Goal: Information Seeking & Learning: Learn about a topic

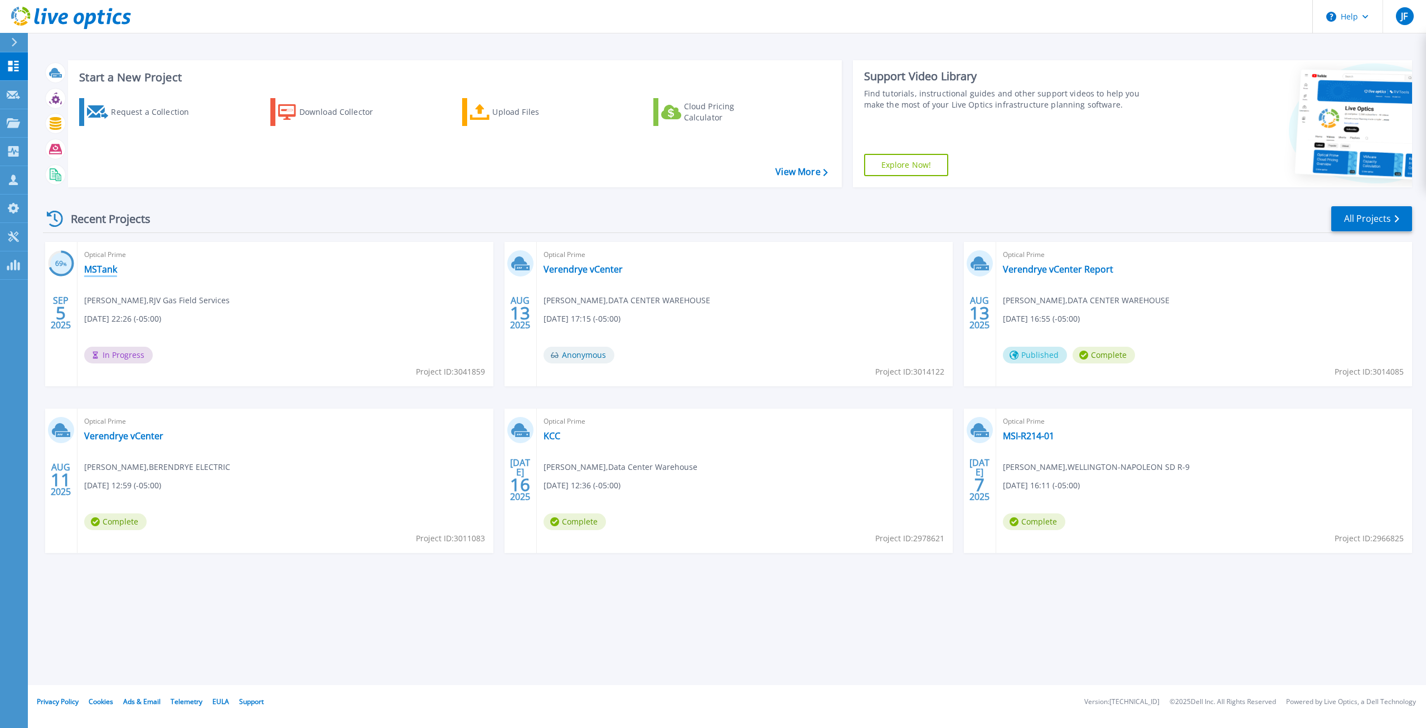
click at [100, 268] on link "MSTank" at bounding box center [100, 269] width 33 height 11
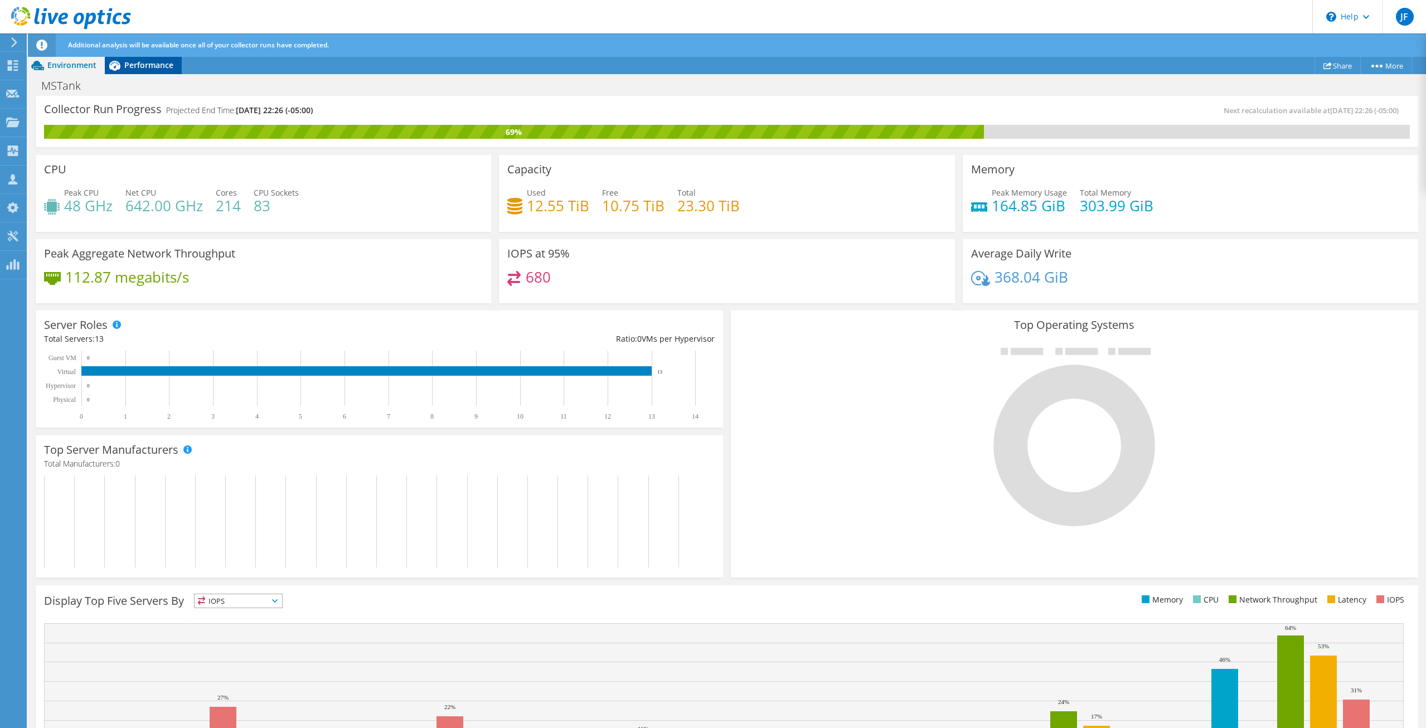
click at [152, 60] on div "Performance" at bounding box center [143, 65] width 77 height 18
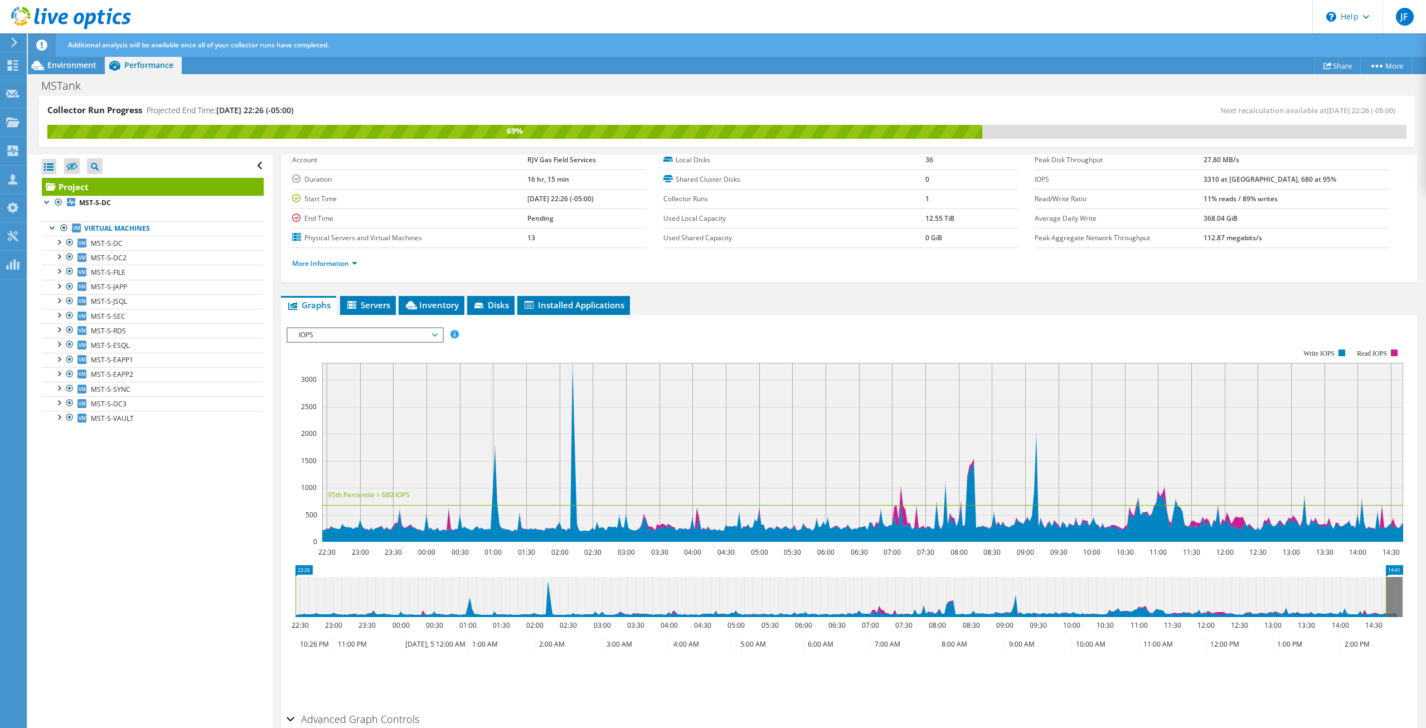
scroll to position [111, 0]
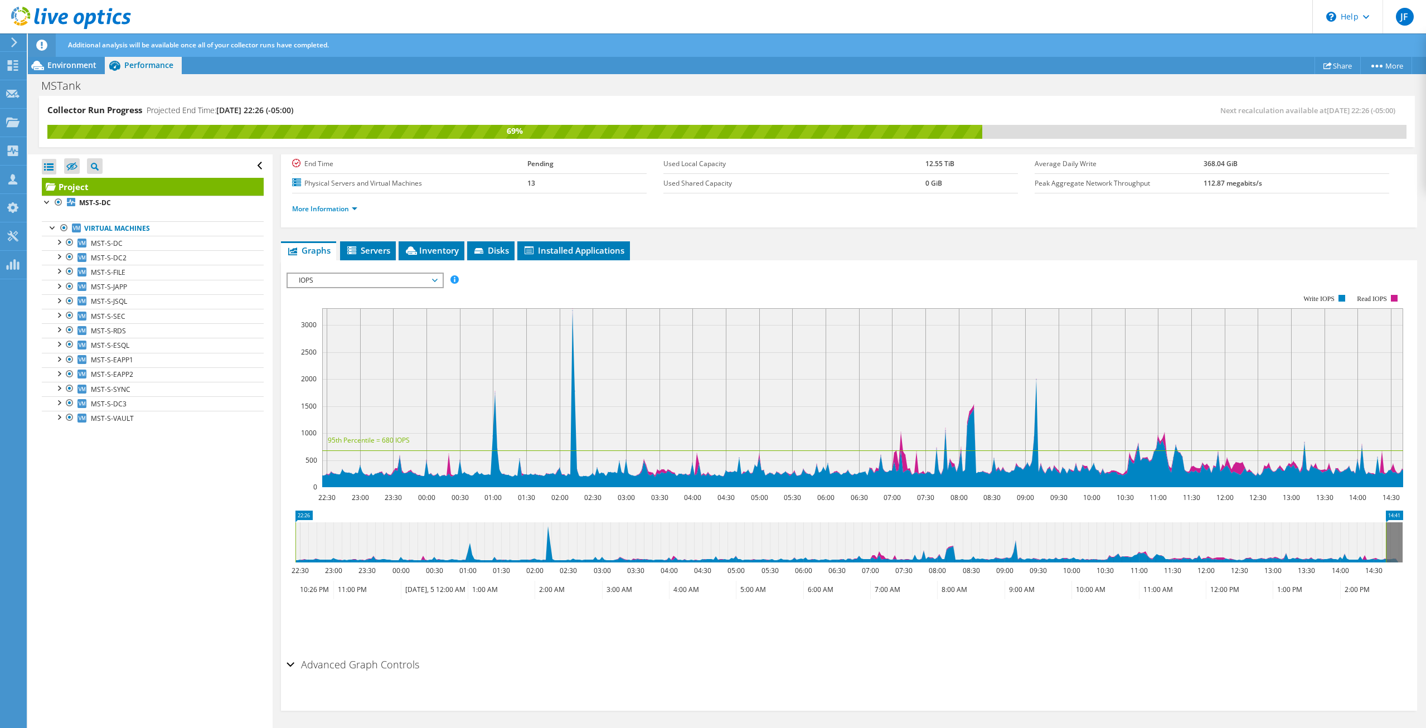
click at [429, 281] on span "IOPS" at bounding box center [364, 280] width 143 height 13
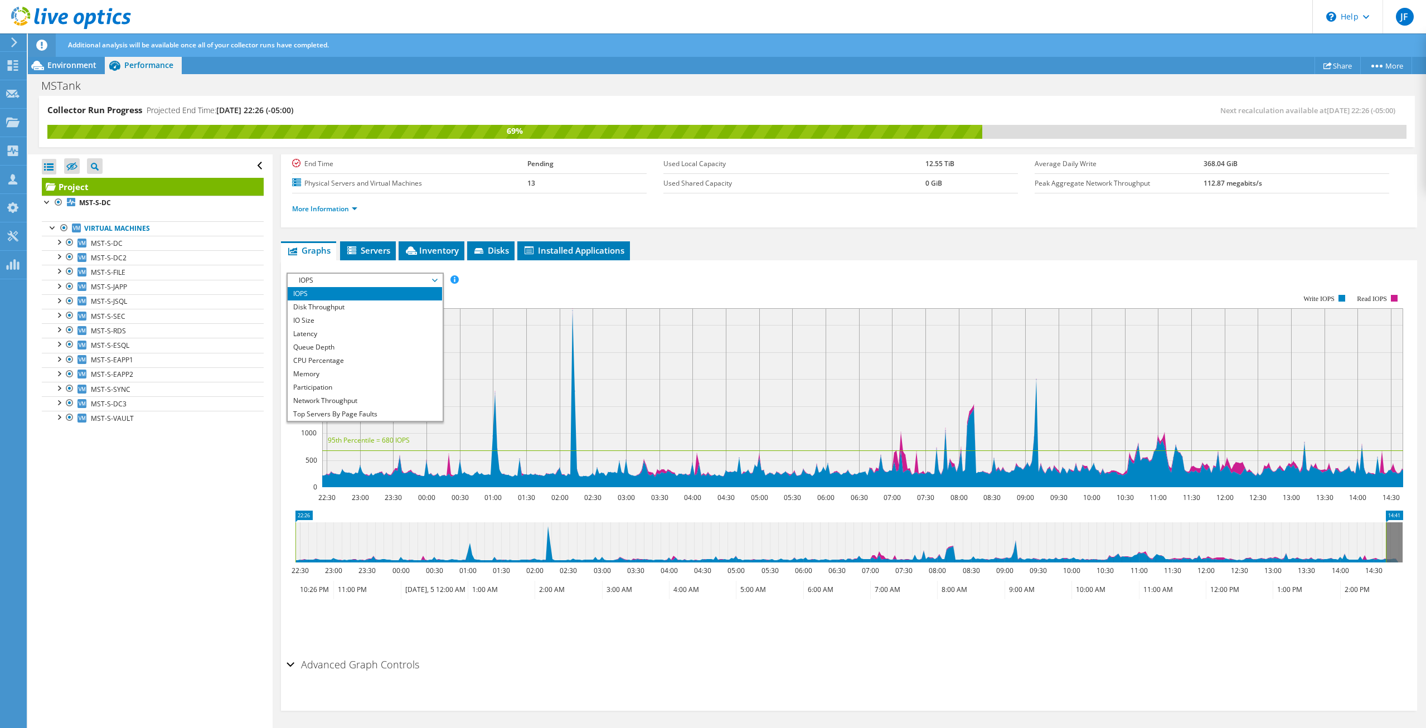
scroll to position [40, 0]
click at [336, 414] on li "All" at bounding box center [365, 413] width 154 height 13
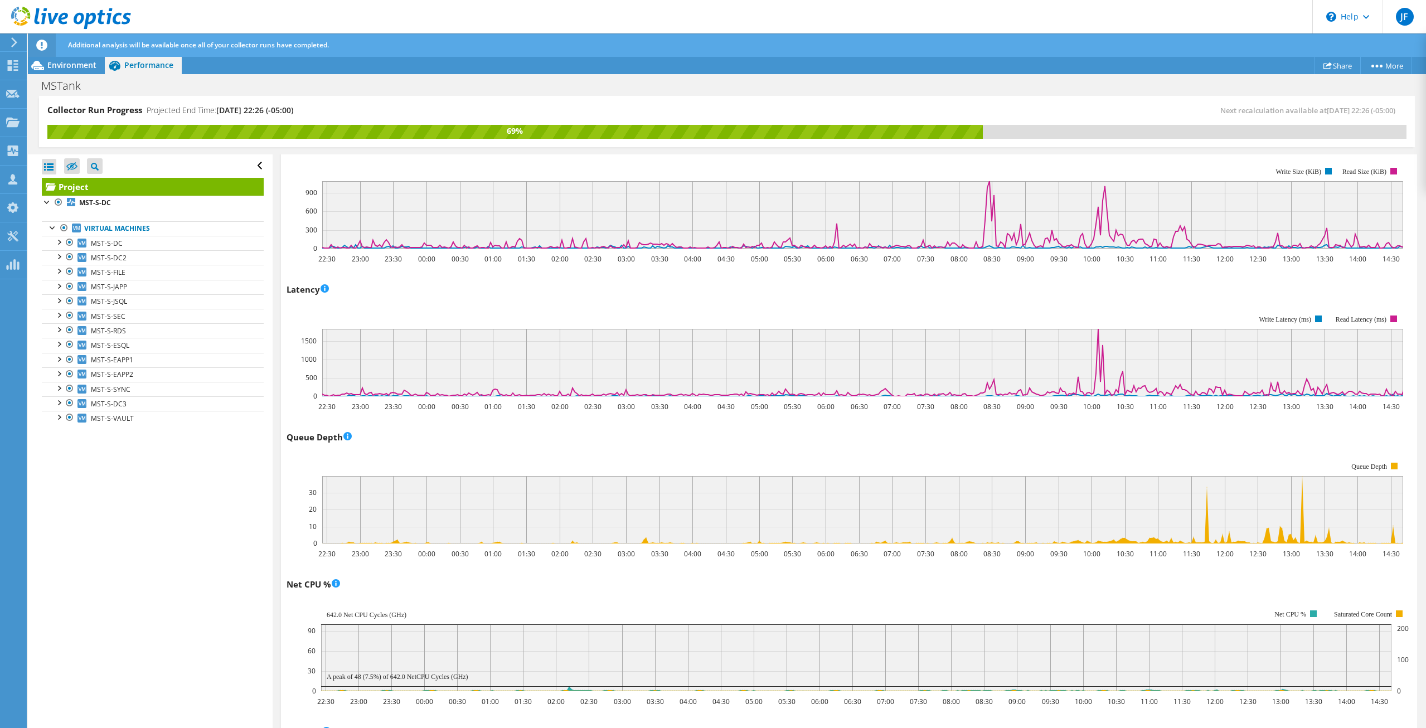
scroll to position [558, 0]
click at [1093, 444] on div "Queue Depth 22:30 23:00 23:30 00:00 00:30 01:00 01:30 02:00 02:30 03:00 03:30 0…" at bounding box center [848, 493] width 1125 height 131
click at [1062, 457] on rect at bounding box center [844, 502] width 1116 height 111
click at [1068, 454] on rect at bounding box center [844, 502] width 1116 height 111
click at [1115, 450] on rect at bounding box center [844, 502] width 1116 height 111
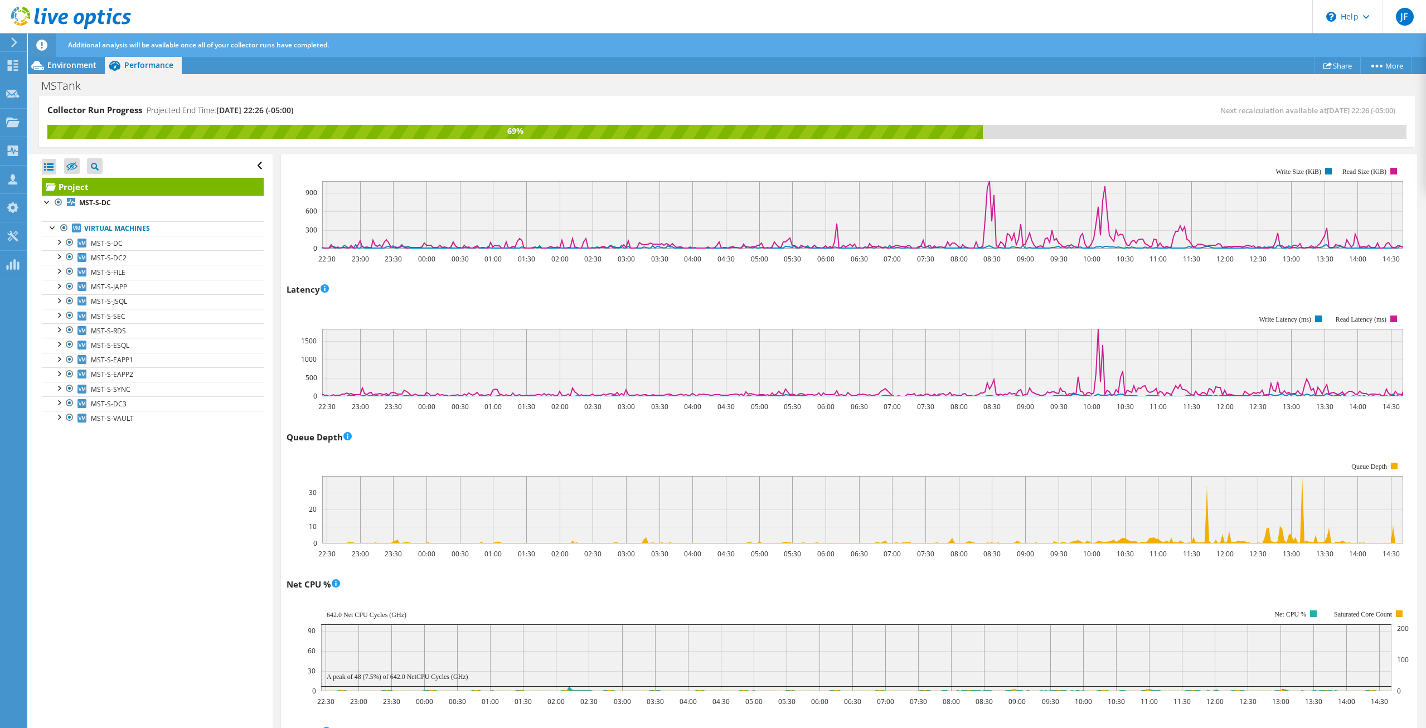
click at [1115, 450] on rect at bounding box center [844, 502] width 1116 height 111
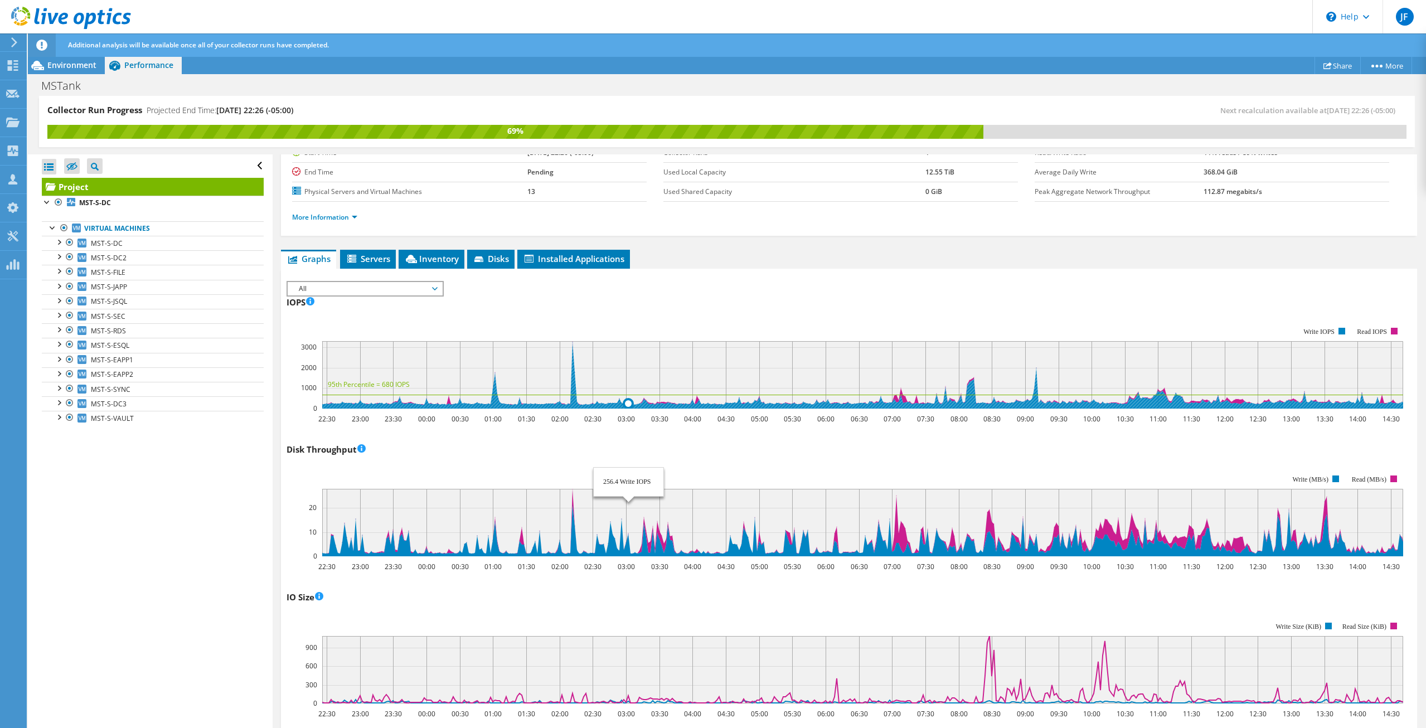
scroll to position [0, 0]
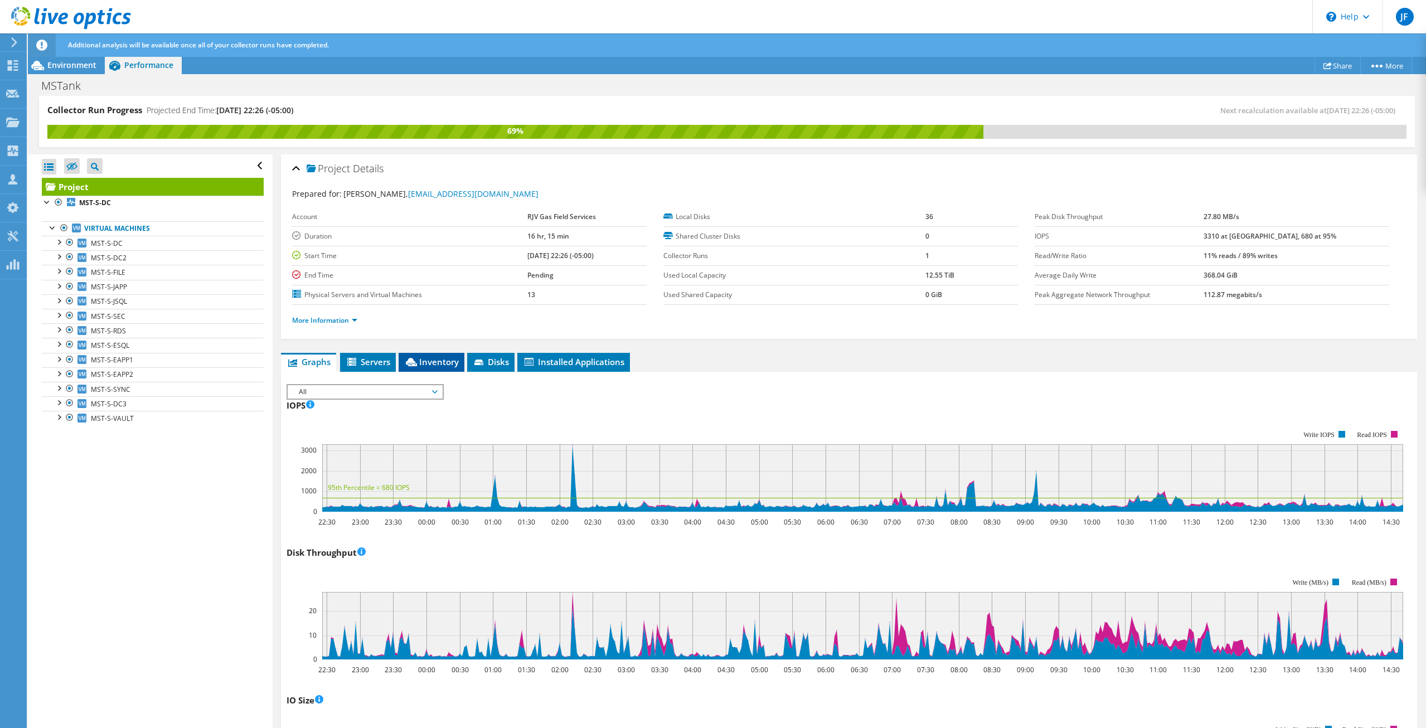
click at [445, 361] on span "Inventory" at bounding box center [431, 361] width 55 height 11
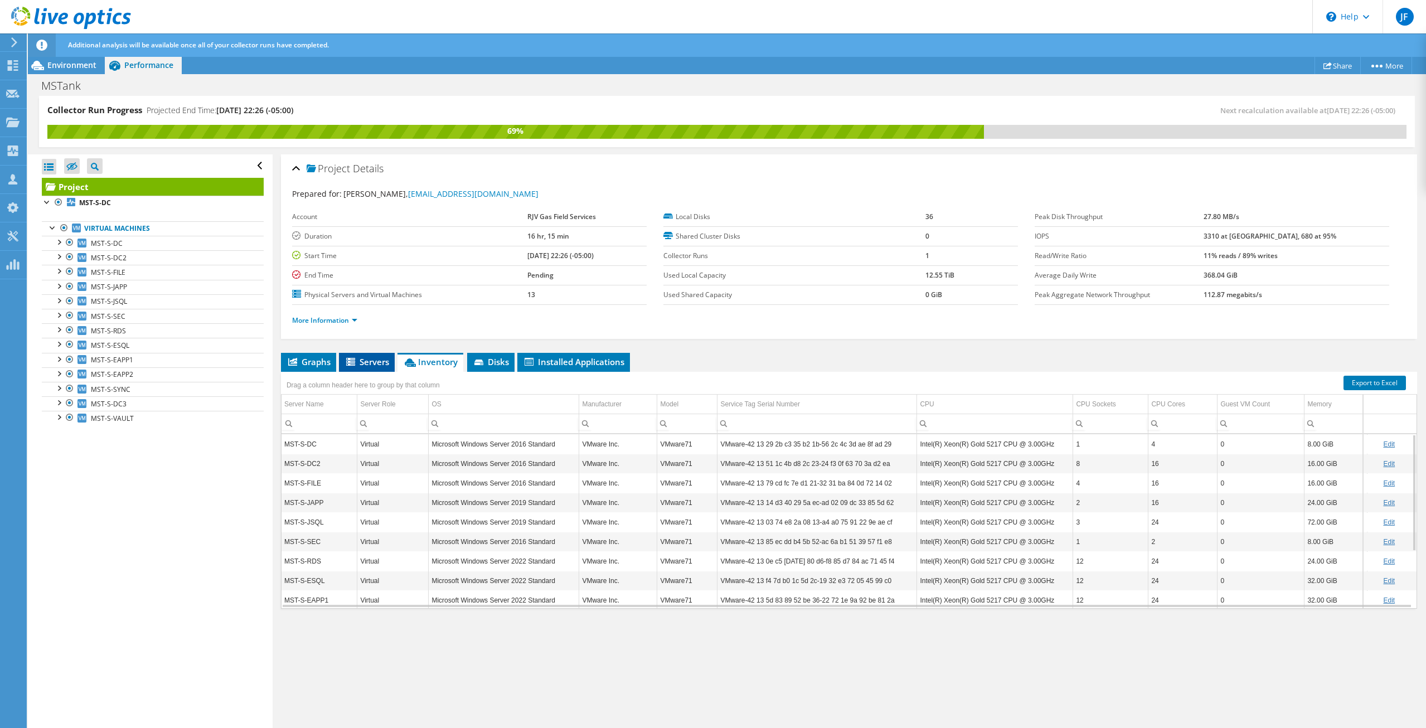
click at [359, 367] on span "Servers" at bounding box center [366, 361] width 45 height 11
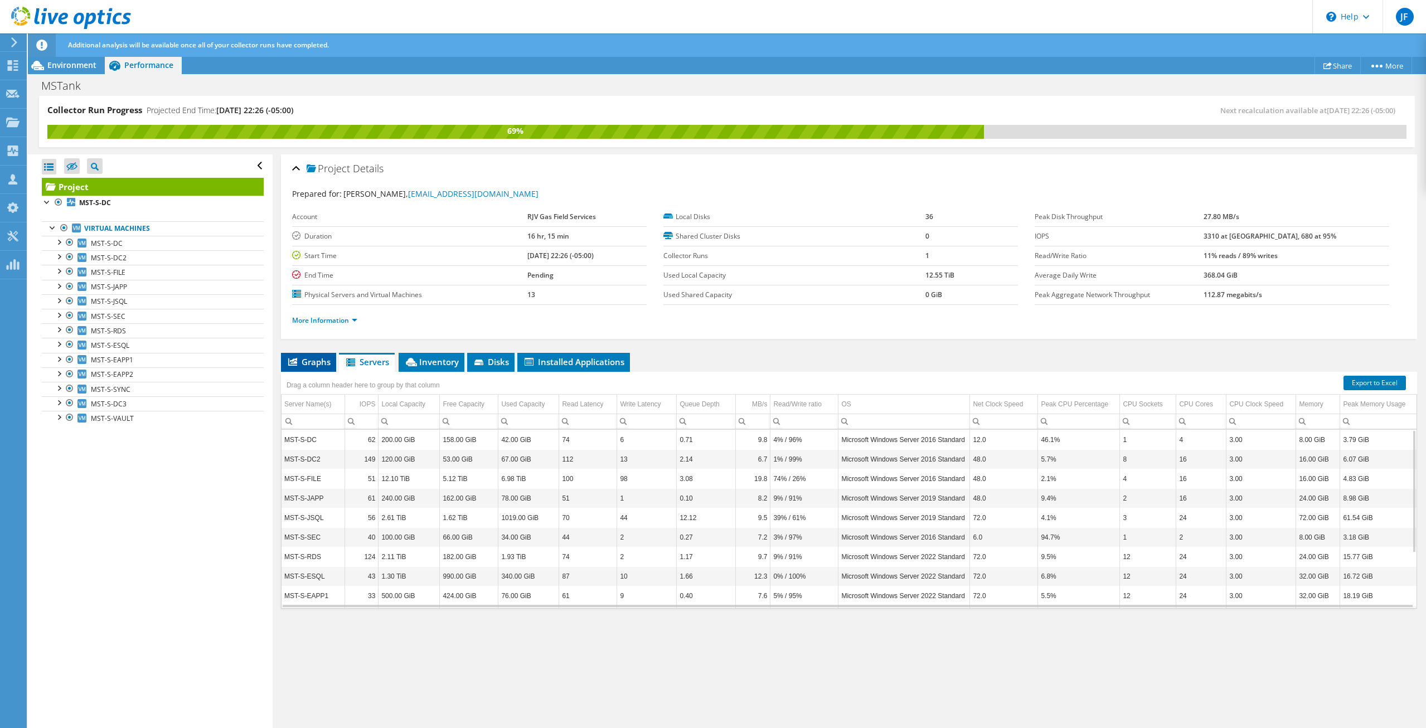
click at [323, 366] on span "Graphs" at bounding box center [308, 361] width 44 height 11
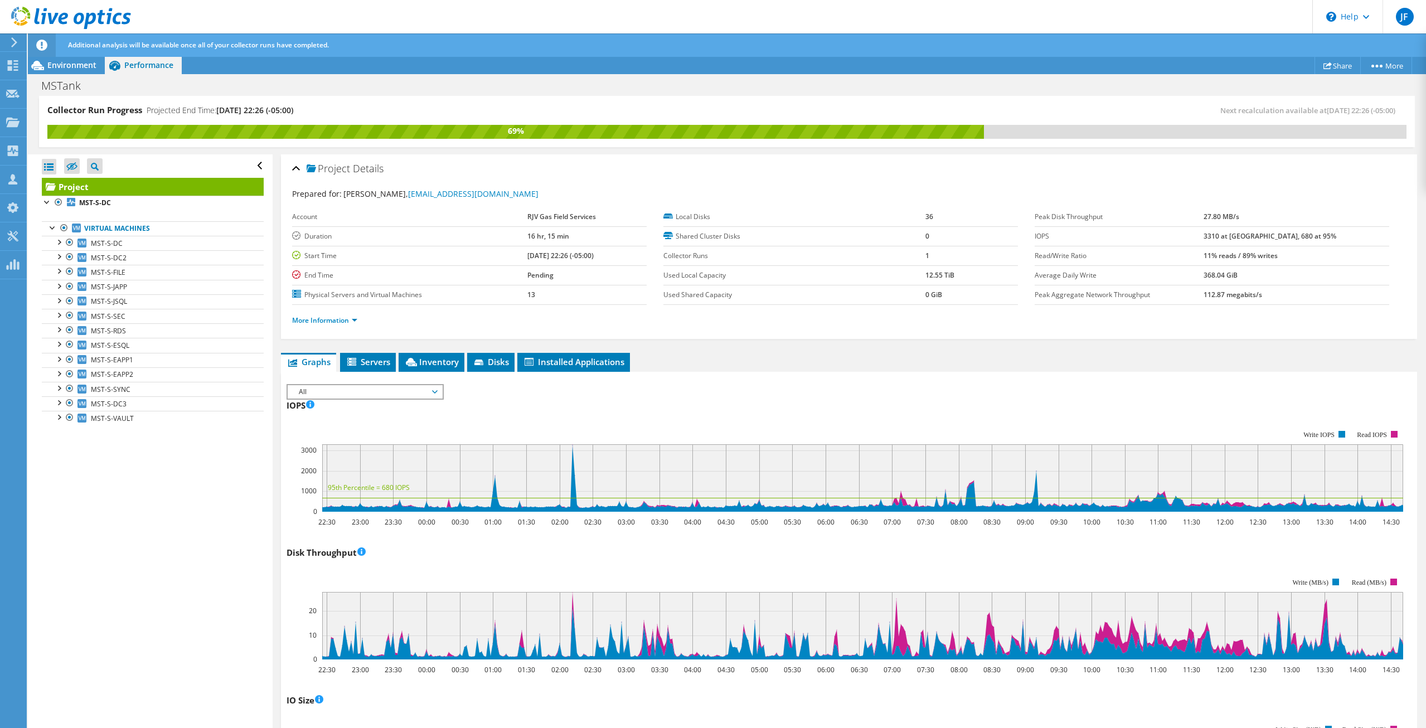
click at [698, 402] on div "IOPS 22:30 23:00 23:30 00:00 00:30 01:00 01:30 02:00 02:30 03:00 03:30 04:00 04…" at bounding box center [848, 461] width 1125 height 131
click at [619, 408] on div "IOPS 22:30 23:00 23:30 00:00 00:30 01:00 01:30 02:00 02:30 03:00 03:30 04:00 04…" at bounding box center [848, 461] width 1125 height 131
click at [708, 406] on div "IOPS 22:30 23:00 23:30 00:00 00:30 01:00 01:30 02:00 02:30 03:00 03:30 04:00 04…" at bounding box center [848, 461] width 1125 height 131
click at [707, 406] on div "IOPS 22:30 23:00 23:30 00:00 00:30 01:00 01:30 02:00 02:30 03:00 03:30 04:00 04…" at bounding box center [848, 461] width 1125 height 131
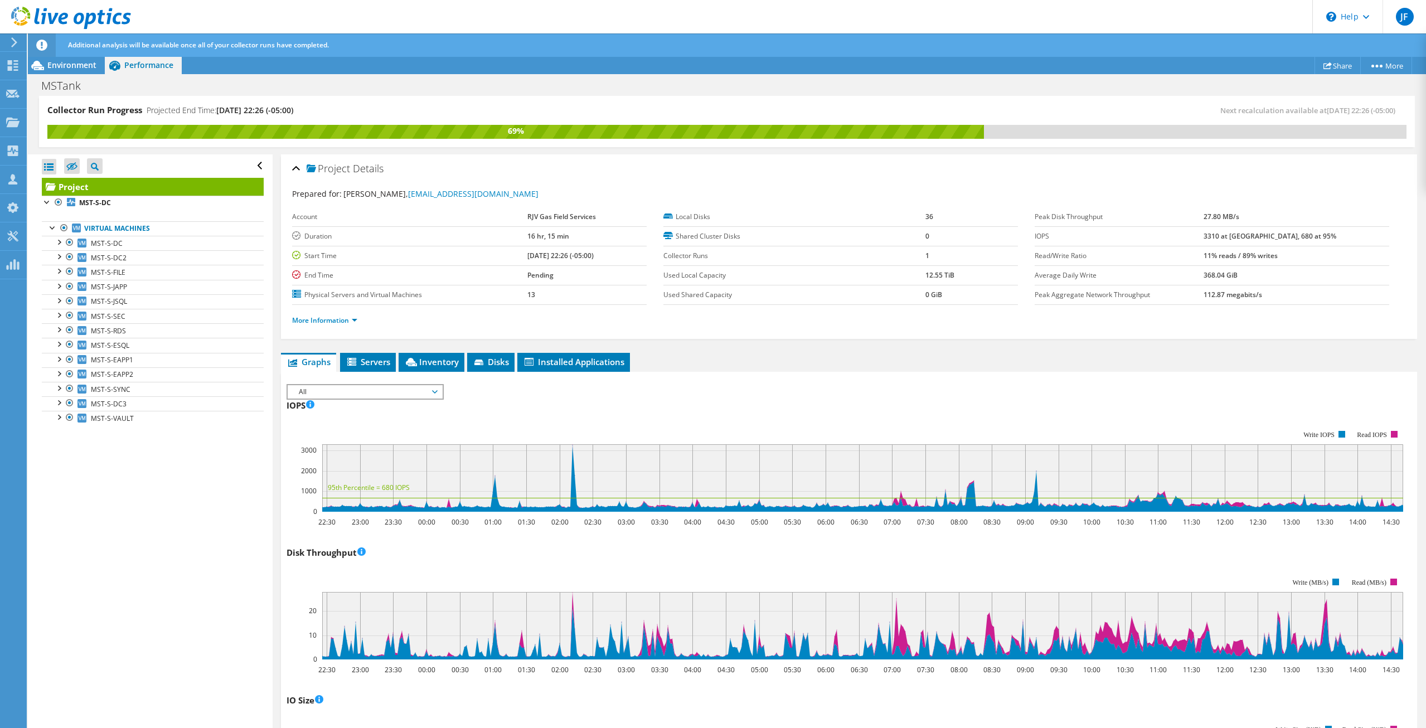
drag, startPoint x: 672, startPoint y: 410, endPoint x: 687, endPoint y: 413, distance: 15.5
click at [673, 410] on div "IOPS IOPS Live Optics monitors the read and write operations at the block stora…" at bounding box center [848, 461] width 1125 height 131
click at [767, 432] on rect at bounding box center [844, 470] width 1116 height 111
click at [761, 426] on rect at bounding box center [844, 470] width 1116 height 111
click at [753, 411] on div "IOPS IOPS Live Optics monitors the read and write operations at the block stora…" at bounding box center [848, 461] width 1125 height 131
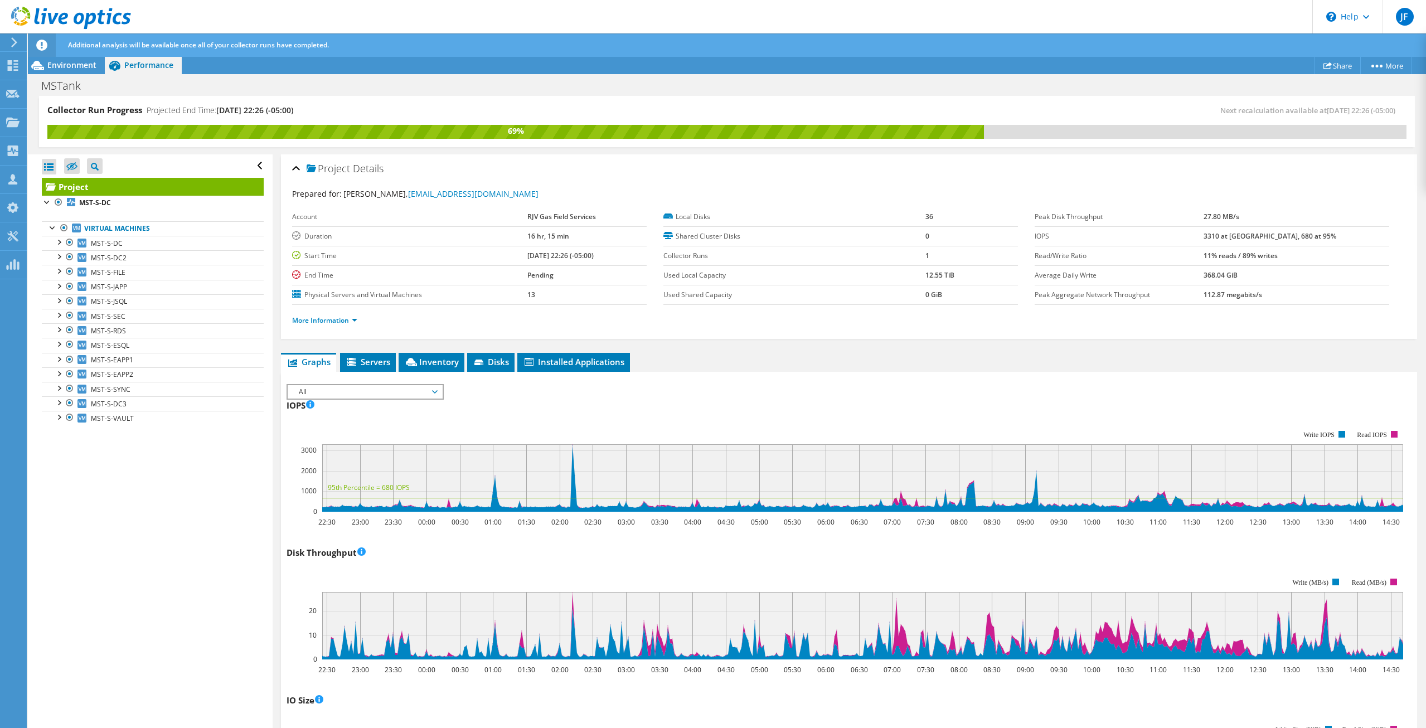
click at [755, 408] on div "IOPS IOPS Live Optics monitors the read and write operations at the block stora…" at bounding box center [848, 461] width 1125 height 131
click at [763, 415] on rect at bounding box center [844, 470] width 1116 height 111
click at [771, 415] on rect at bounding box center [844, 470] width 1116 height 111
click at [704, 422] on rect at bounding box center [844, 470] width 1116 height 111
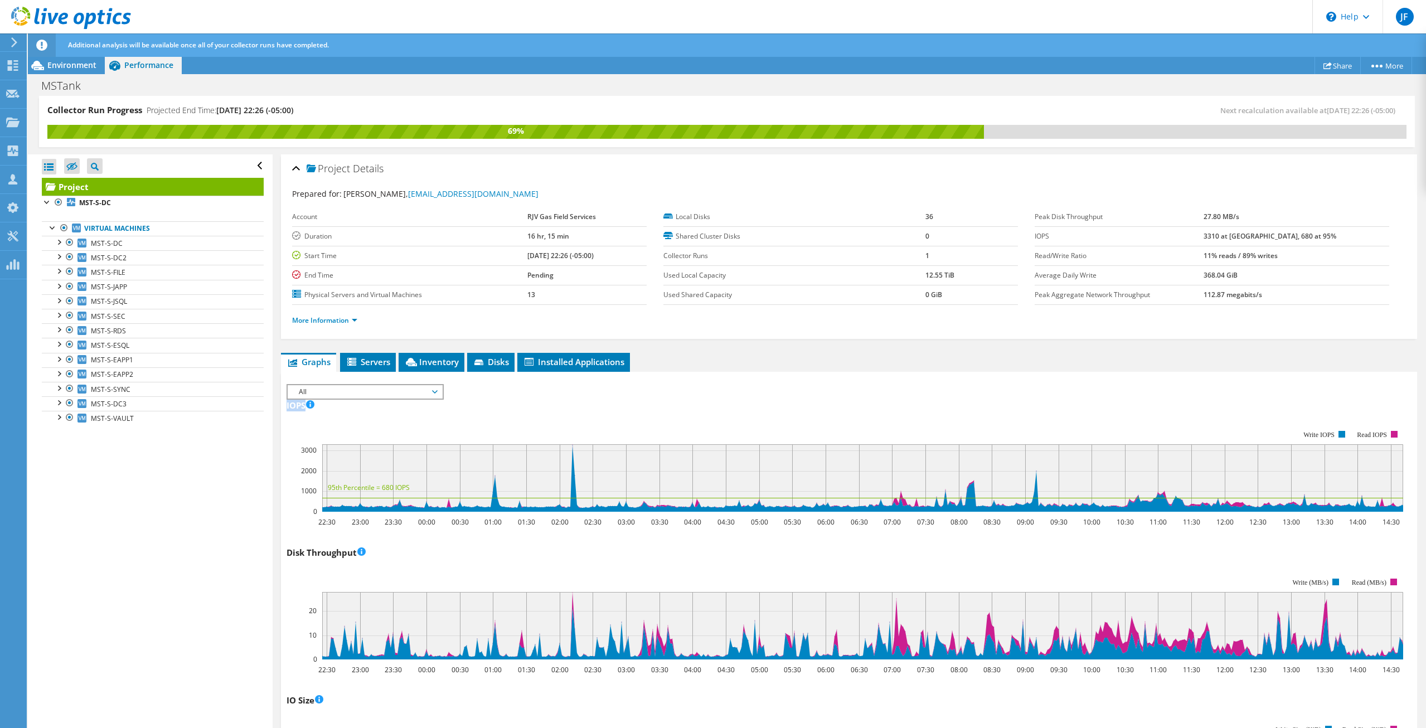
click at [640, 415] on rect at bounding box center [844, 470] width 1116 height 111
click at [511, 410] on div "IOPS IOPS Live Optics monitors the read and write operations at the block stora…" at bounding box center [848, 461] width 1125 height 131
click at [60, 416] on div at bounding box center [58, 416] width 11 height 11
click at [120, 417] on span "MST-S-VAULT" at bounding box center [112, 417] width 43 height 9
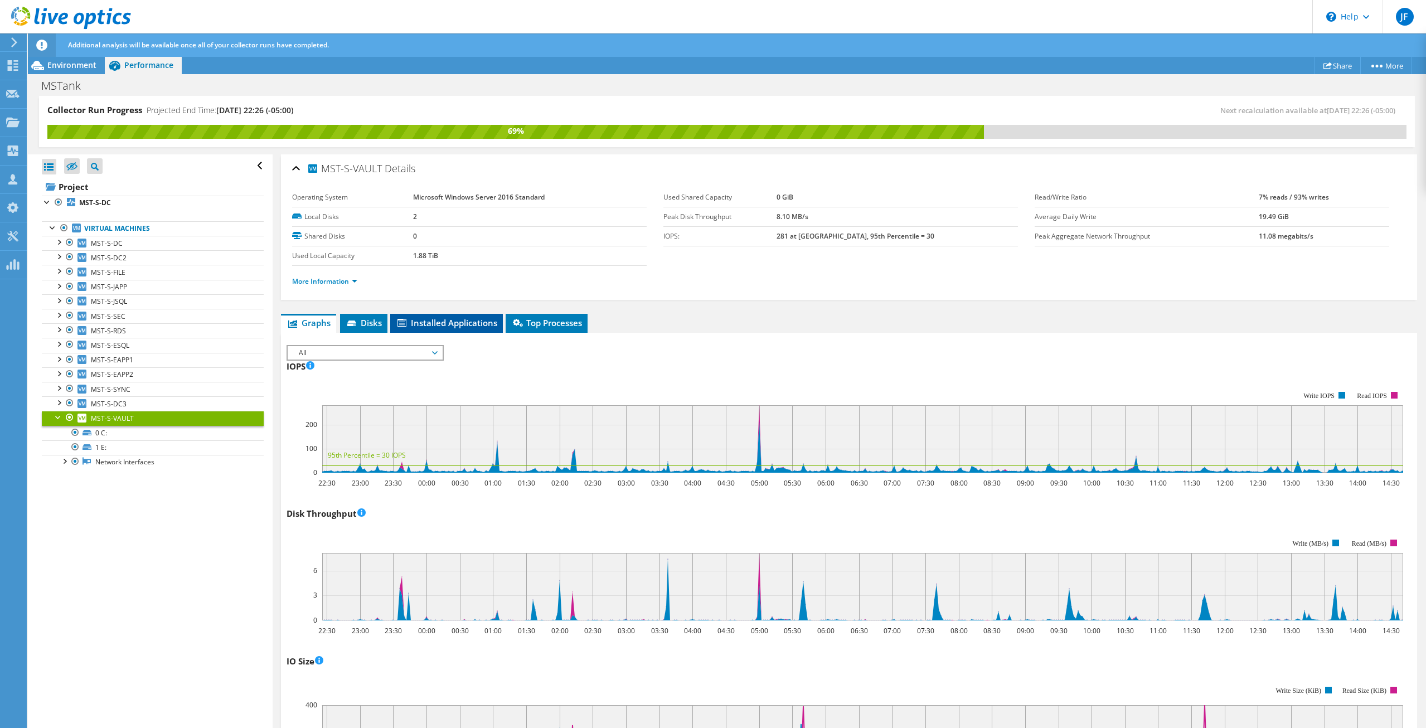
click at [435, 329] on li "Installed Applications" at bounding box center [446, 323] width 113 height 19
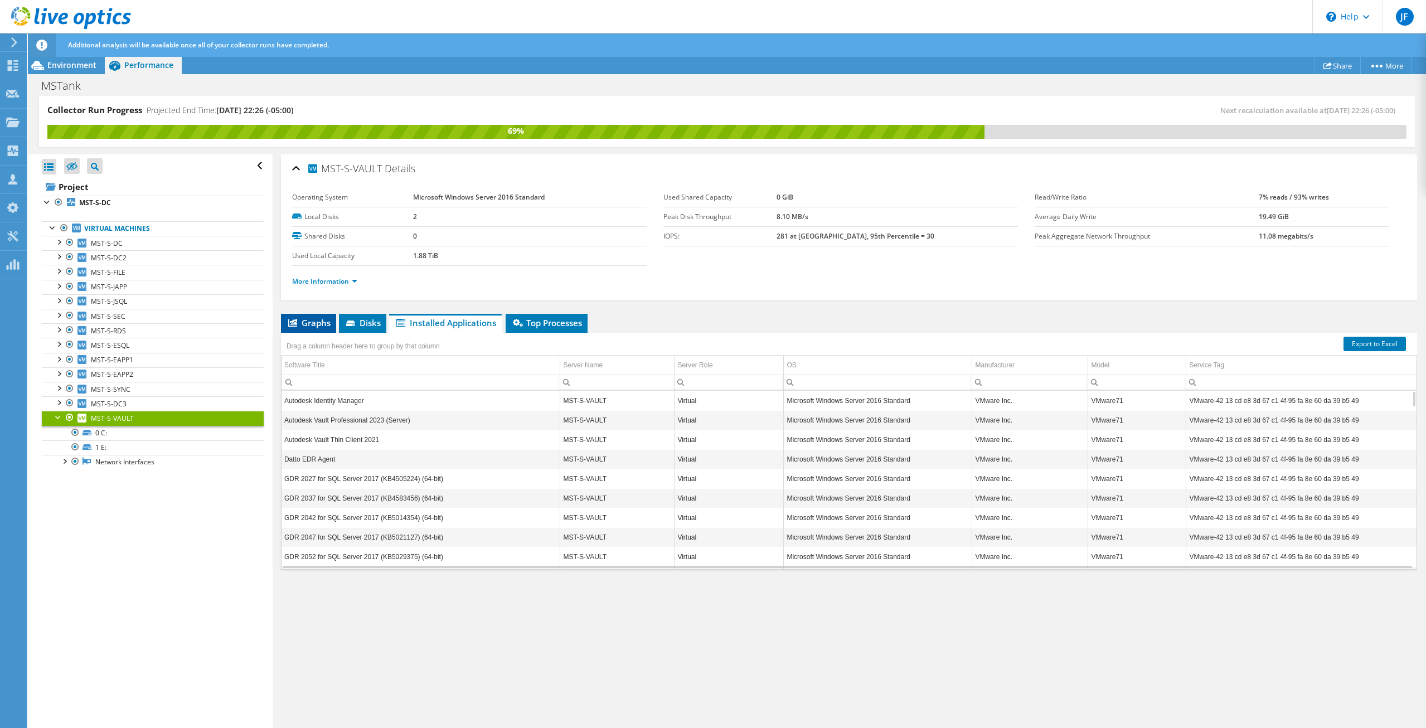
click at [303, 324] on span "Graphs" at bounding box center [308, 322] width 44 height 11
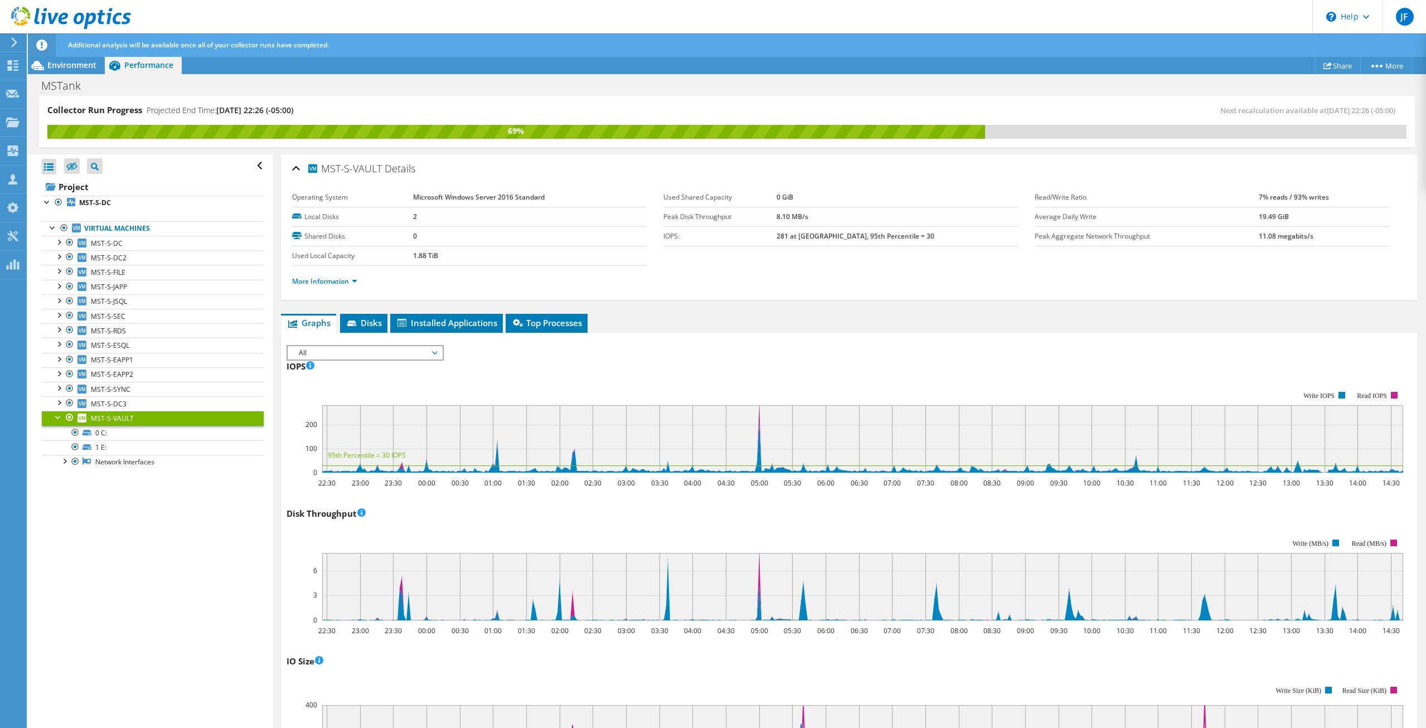
click at [678, 374] on div "IOPS 22:30 23:00 23:30 00:00 00:30 01:00 01:30 02:00 02:30 03:00 03:30 04:00 04…" at bounding box center [848, 422] width 1125 height 131
click at [57, 415] on div at bounding box center [58, 416] width 11 height 11
click at [551, 367] on div "IOPS 22:30 23:00 23:30 00:00 00:30 01:00 01:30 02:00 02:30 03:00 03:30 04:00 04…" at bounding box center [848, 422] width 1125 height 131
click at [552, 372] on div "IOPS 22:30 23:00 23:30 00:00 00:30 01:00 01:30 02:00 02:30 03:00 03:30 04:00 04…" at bounding box center [848, 422] width 1125 height 131
click at [559, 376] on rect at bounding box center [844, 431] width 1116 height 111
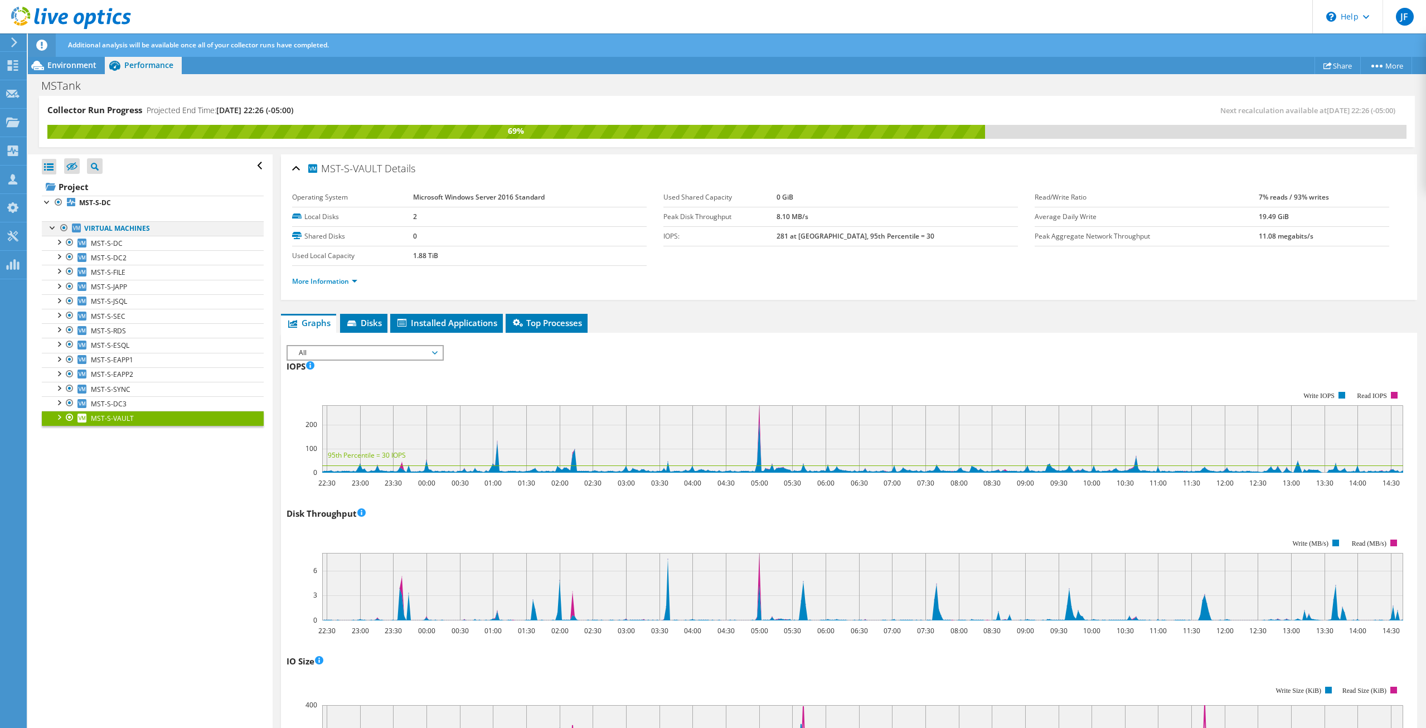
click at [51, 227] on div at bounding box center [52, 226] width 11 height 11
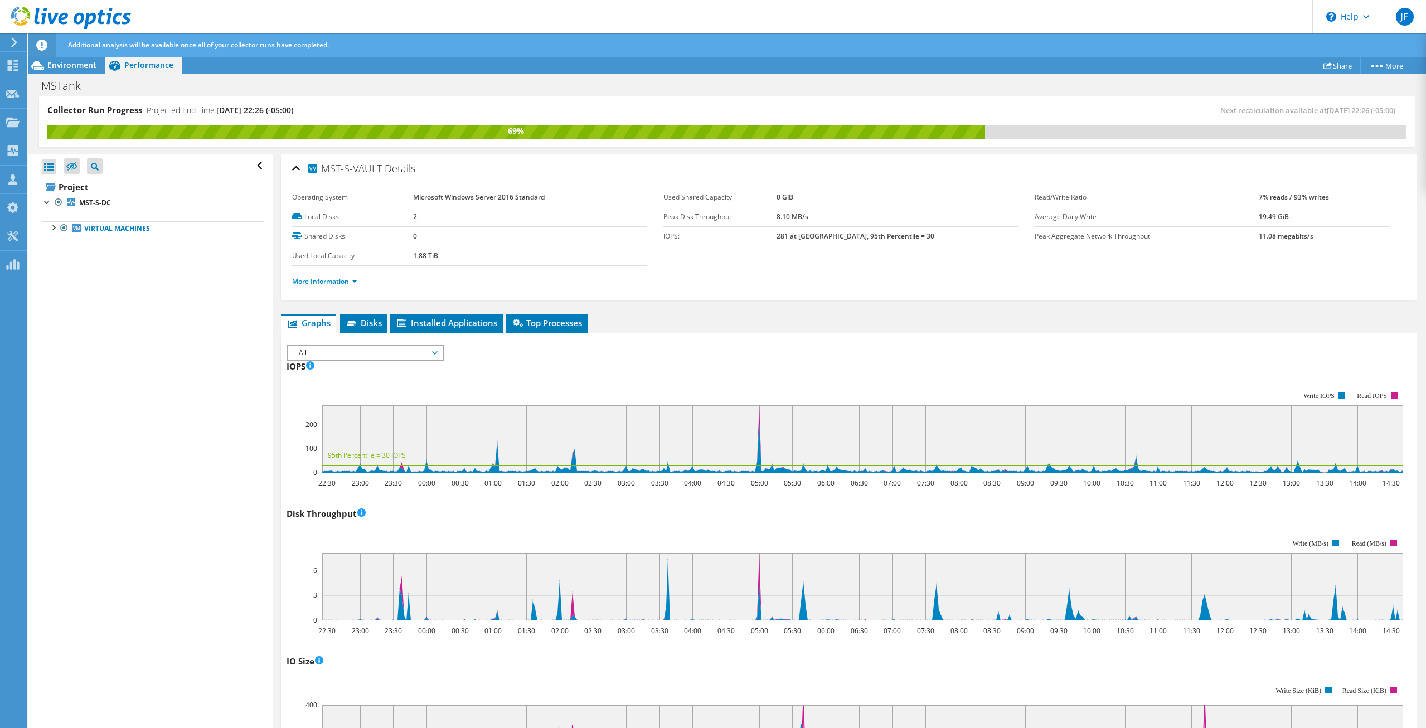
click at [629, 377] on rect at bounding box center [844, 431] width 1116 height 111
click at [702, 374] on div "IOPS 22:30 23:00 23:30 00:00 00:30 01:00 01:30 02:00 02:30 03:00 03:30 04:00 04…" at bounding box center [848, 422] width 1125 height 131
click at [711, 376] on div "IOPS 22:30 23:00 23:30 00:00 00:30 01:00 01:30 02:00 02:30 03:00 03:30 04:00 04…" at bounding box center [848, 422] width 1125 height 131
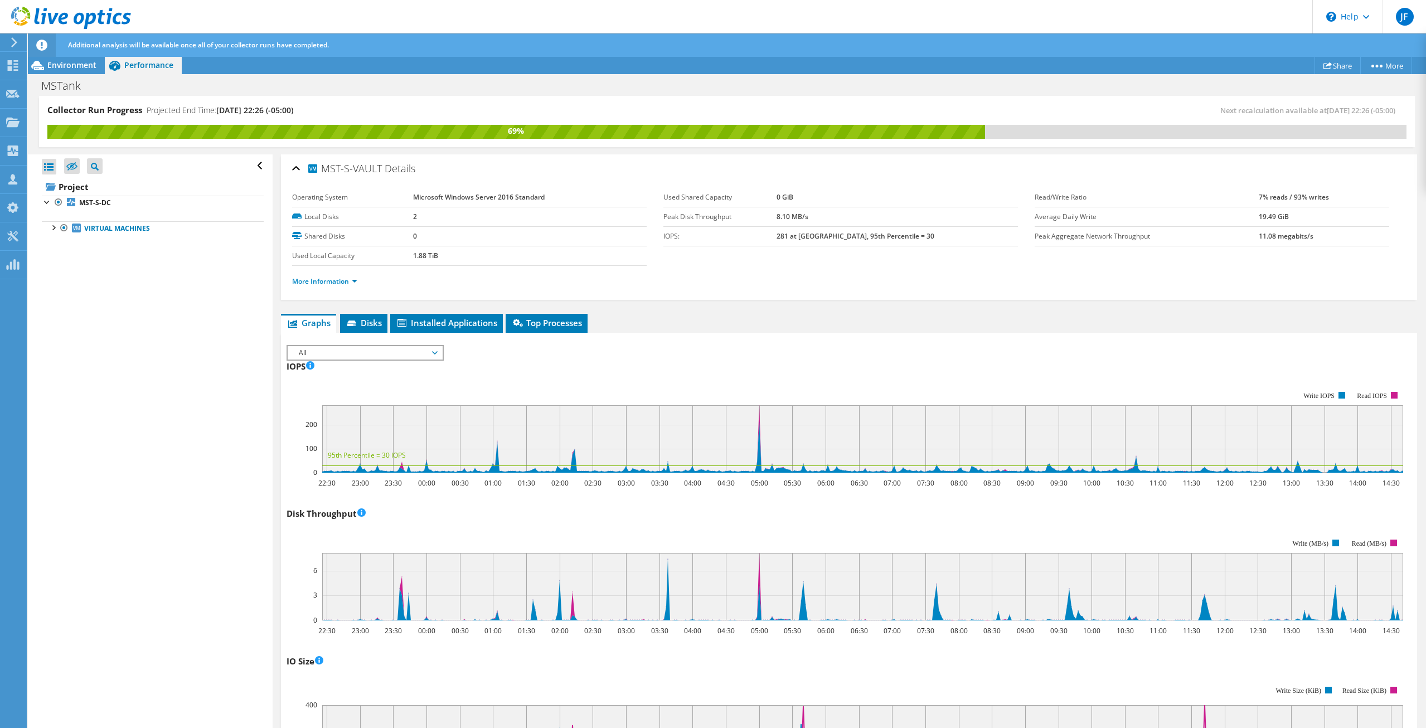
click at [846, 374] on div "IOPS 22:30 23:00 23:30 00:00 00:30 01:00 01:30 02:00 02:30 03:00 03:30 04:00 04…" at bounding box center [848, 422] width 1125 height 131
click at [815, 372] on div "IOPS 22:30 23:00 23:30 00:00 00:30 01:00 01:30 02:00 02:30 03:00 03:30 04:00 04…" at bounding box center [848, 422] width 1125 height 131
click at [715, 375] on div "IOPS 22:30 23:00 23:30 00:00 00:30 01:00 01:30 02:00 02:30 03:00 03:30 04:00 04…" at bounding box center [848, 422] width 1125 height 131
click at [738, 371] on div "IOPS 22:30 23:00 23:30 00:00 00:30 01:00 01:30 02:00 02:30 03:00 03:30 04:00 04…" at bounding box center [848, 422] width 1125 height 131
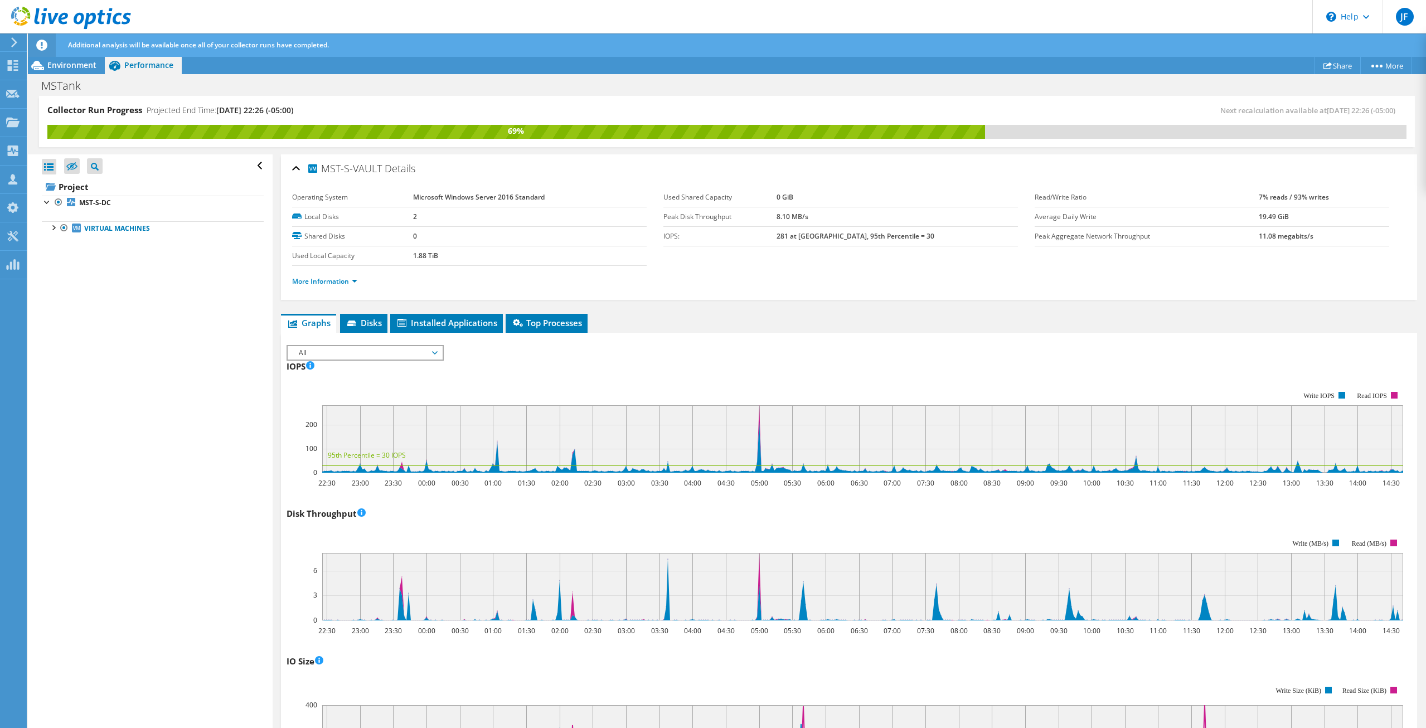
click at [826, 367] on div "IOPS 22:30 23:00 23:30 00:00 00:30 01:00 01:30 02:00 02:30 03:00 03:30 04:00 04…" at bounding box center [848, 422] width 1125 height 131
click at [727, 376] on div "IOPS 22:30 23:00 23:30 00:00 00:30 01:00 01:30 02:00 02:30 03:00 03:30 04:00 04…" at bounding box center [848, 422] width 1125 height 131
click at [665, 375] on div "IOPS 22:30 23:00 23:30 00:00 00:30 01:00 01:30 02:00 02:30 03:00 03:30 04:00 04…" at bounding box center [848, 422] width 1125 height 131
click at [665, 374] on div "IOPS 22:30 23:00 23:30 00:00 00:30 01:00 01:30 02:00 02:30 03:00 03:30 04:00 04…" at bounding box center [848, 422] width 1125 height 131
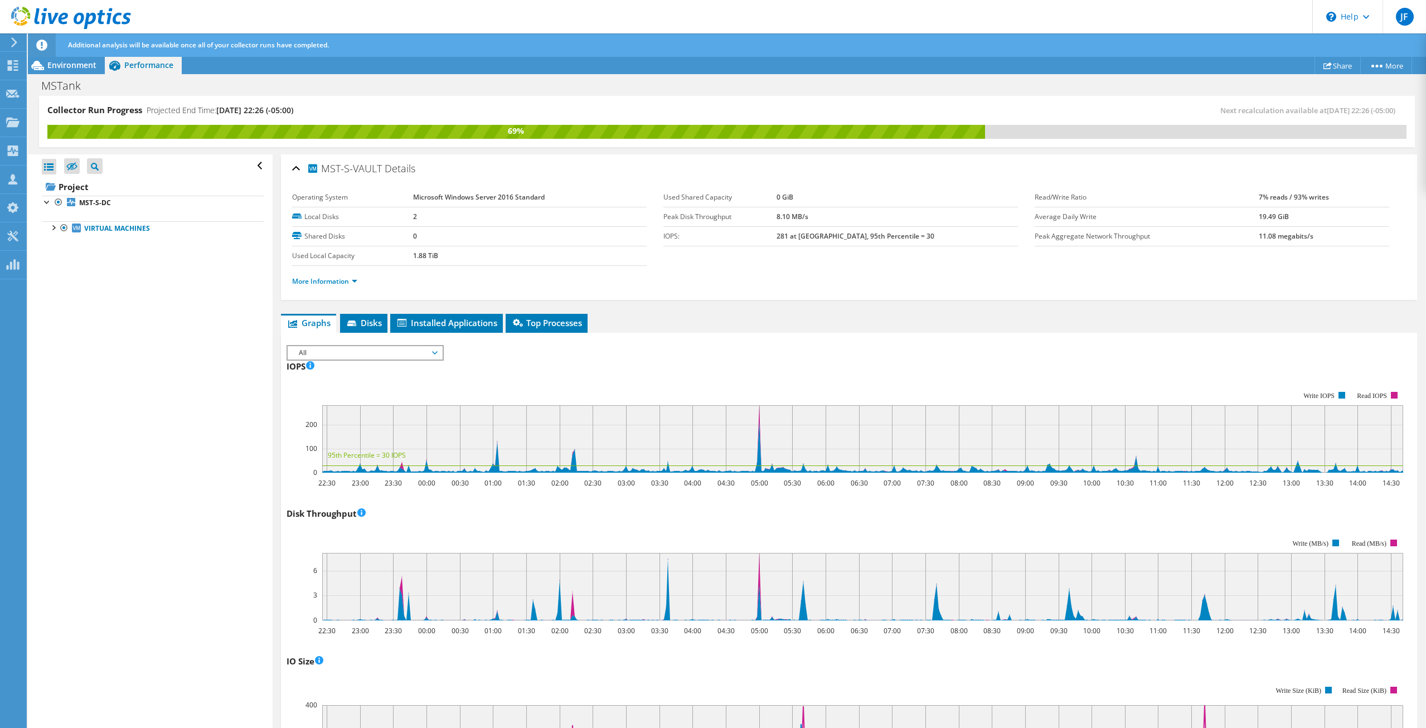
click at [643, 371] on div "IOPS 22:30 23:00 23:30 00:00 00:30 01:00 01:30 02:00 02:30 03:00 03:30 04:00 04…" at bounding box center [848, 422] width 1125 height 131
click at [673, 364] on div "IOPS 22:30 23:00 23:30 00:00 00:30 01:00 01:30 02:00 02:30 03:00 03:30 04:00 04…" at bounding box center [848, 422] width 1125 height 131
click at [711, 374] on div "IOPS 22:30 23:00 23:30 00:00 00:30 01:00 01:30 02:00 02:30 03:00 03:30 04:00 04…" at bounding box center [848, 422] width 1125 height 131
click at [679, 379] on rect at bounding box center [844, 431] width 1116 height 111
click at [688, 373] on div "IOPS 22:30 23:00 23:30 00:00 00:30 01:00 01:30 02:00 02:30 03:00 03:30 04:00 04…" at bounding box center [848, 422] width 1125 height 131
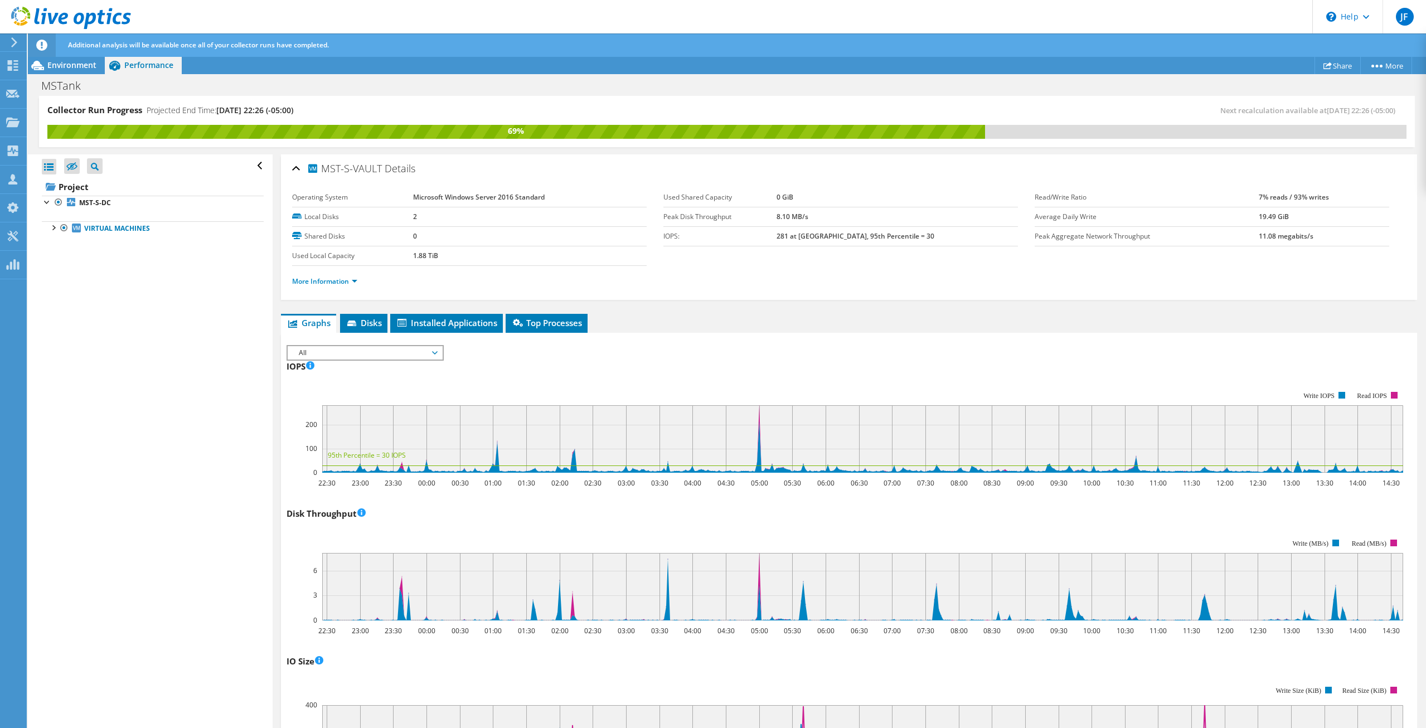
click at [694, 368] on div "IOPS 22:30 23:00 23:30 00:00 00:30 01:00 01:30 02:00 02:30 03:00 03:30 04:00 04…" at bounding box center [848, 422] width 1125 height 131
click at [820, 351] on div "IOPS Disk Throughput IO Size Latency Queue Depth CPU Percentage Memory Page Fau…" at bounding box center [848, 351] width 1125 height 12
click at [849, 356] on div "IOPS Disk Throughput IO Size Latency Queue Depth CPU Percentage Memory Page Fau…" at bounding box center [848, 351] width 1125 height 12
click at [850, 357] on div "IOPS 22:30 23:00 23:30 00:00 00:30 01:00 01:30 02:00 02:30 03:00 03:30 04:00 04…" at bounding box center [848, 422] width 1125 height 131
click at [718, 362] on div "IOPS 22:30 23:00 23:30 00:00 00:30 01:00 01:30 02:00 02:30 03:00 03:30 04:00 04…" at bounding box center [848, 422] width 1125 height 131
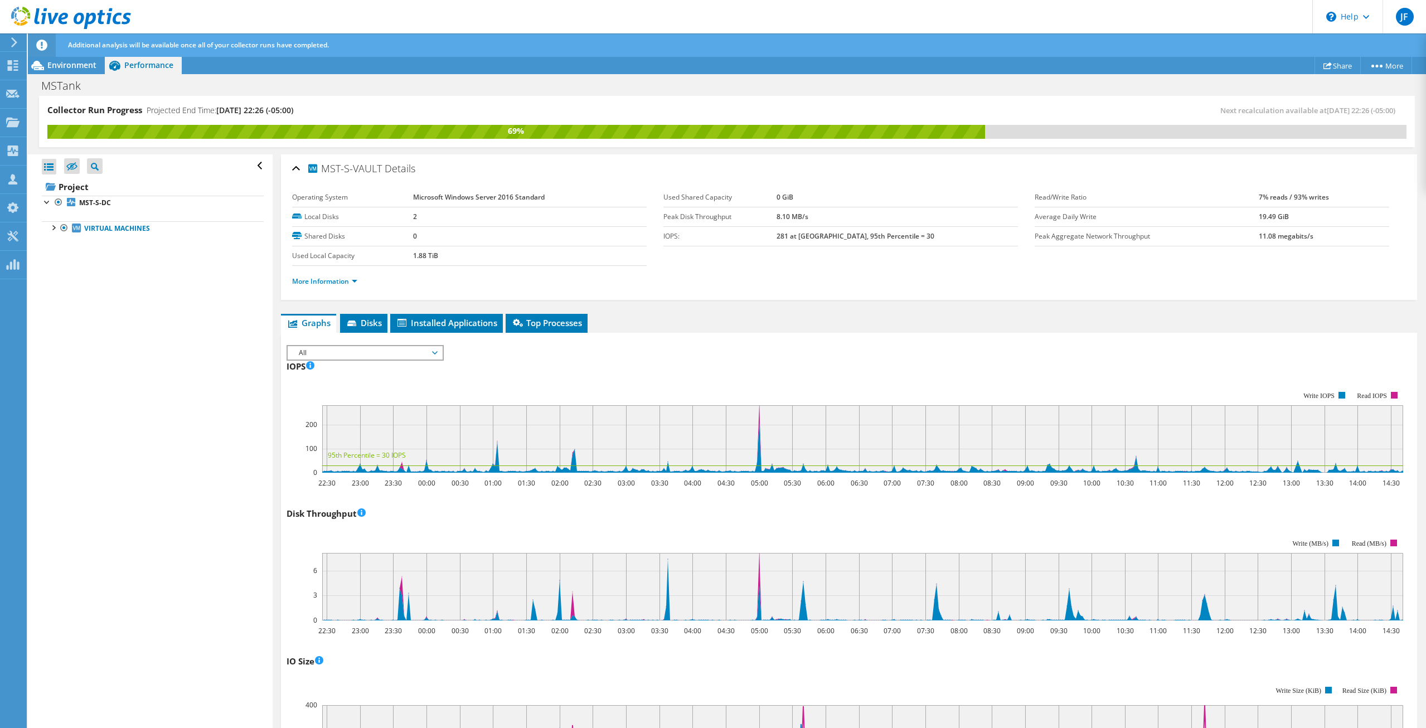
click at [786, 350] on div "IOPS Disk Throughput IO Size Latency Queue Depth CPU Percentage Memory Page Fau…" at bounding box center [848, 351] width 1125 height 12
click at [770, 354] on div "IOPS Disk Throughput IO Size Latency Queue Depth CPU Percentage Memory Page Fau…" at bounding box center [848, 351] width 1125 height 12
click at [90, 201] on b "MST-S-DC" at bounding box center [95, 202] width 32 height 9
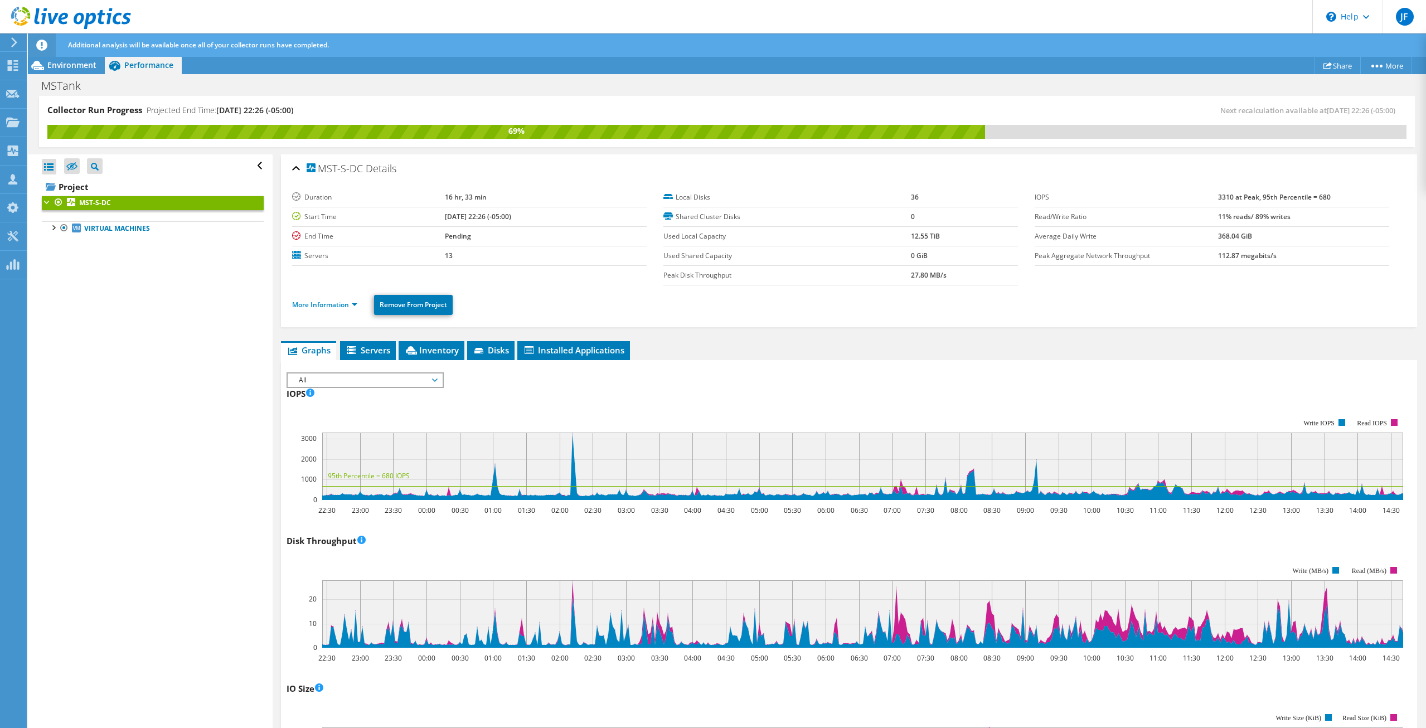
drag, startPoint x: 902, startPoint y: 236, endPoint x: 993, endPoint y: 232, distance: 90.4
click at [992, 231] on tr "Used Local Capacity 12.55 TiB" at bounding box center [840, 236] width 354 height 20
click at [953, 312] on ul "More Information Remove From Project" at bounding box center [848, 303] width 1113 height 23
click at [901, 310] on ul "More Information Remove From Project" at bounding box center [848, 303] width 1113 height 23
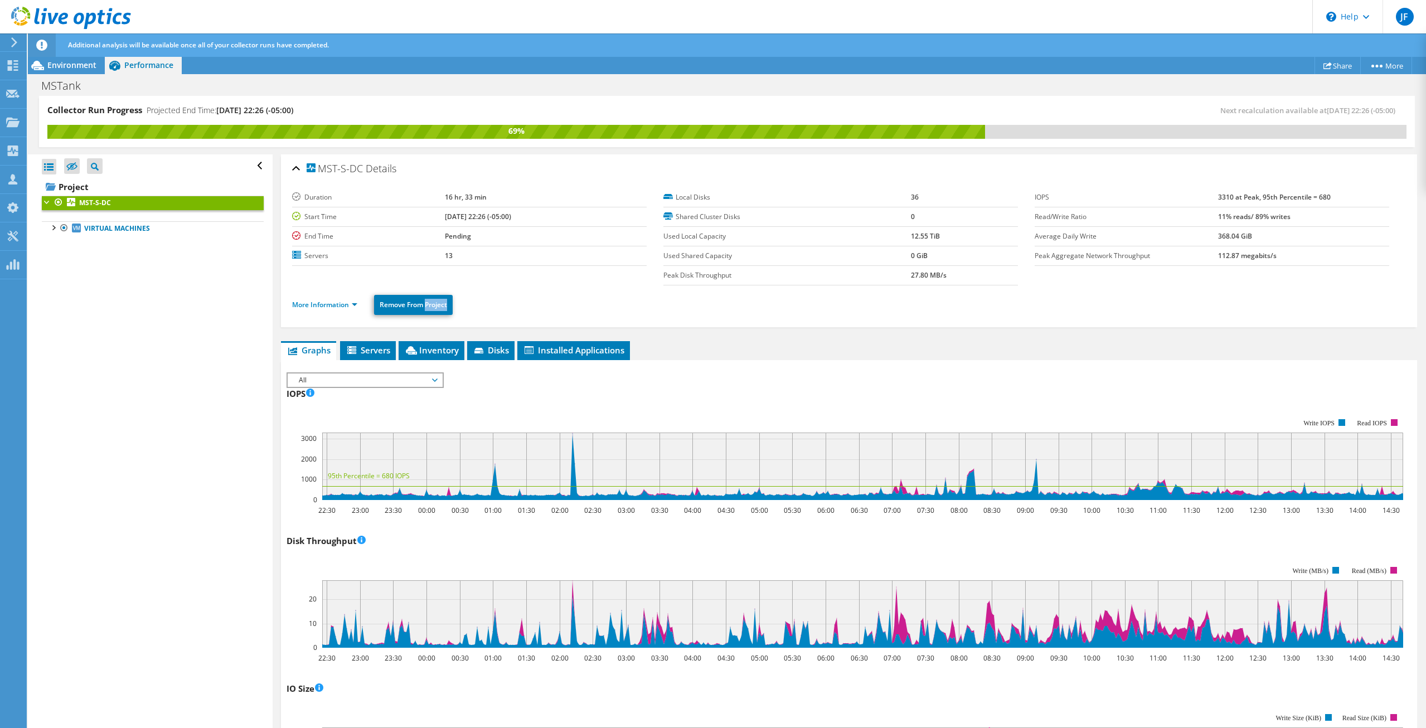
click at [902, 310] on ul "More Information Remove From Project" at bounding box center [848, 303] width 1113 height 23
click at [1119, 309] on ul "More Information Remove From Project" at bounding box center [848, 303] width 1113 height 23
click at [1329, 287] on div "More Information Remove From Project" at bounding box center [848, 304] width 1113 height 39
click at [1224, 196] on b "3310 at Peak, 95th Percentile = 680" at bounding box center [1274, 196] width 113 height 9
click at [1224, 197] on b "3310 at Peak, 95th Percentile = 680" at bounding box center [1274, 196] width 113 height 9
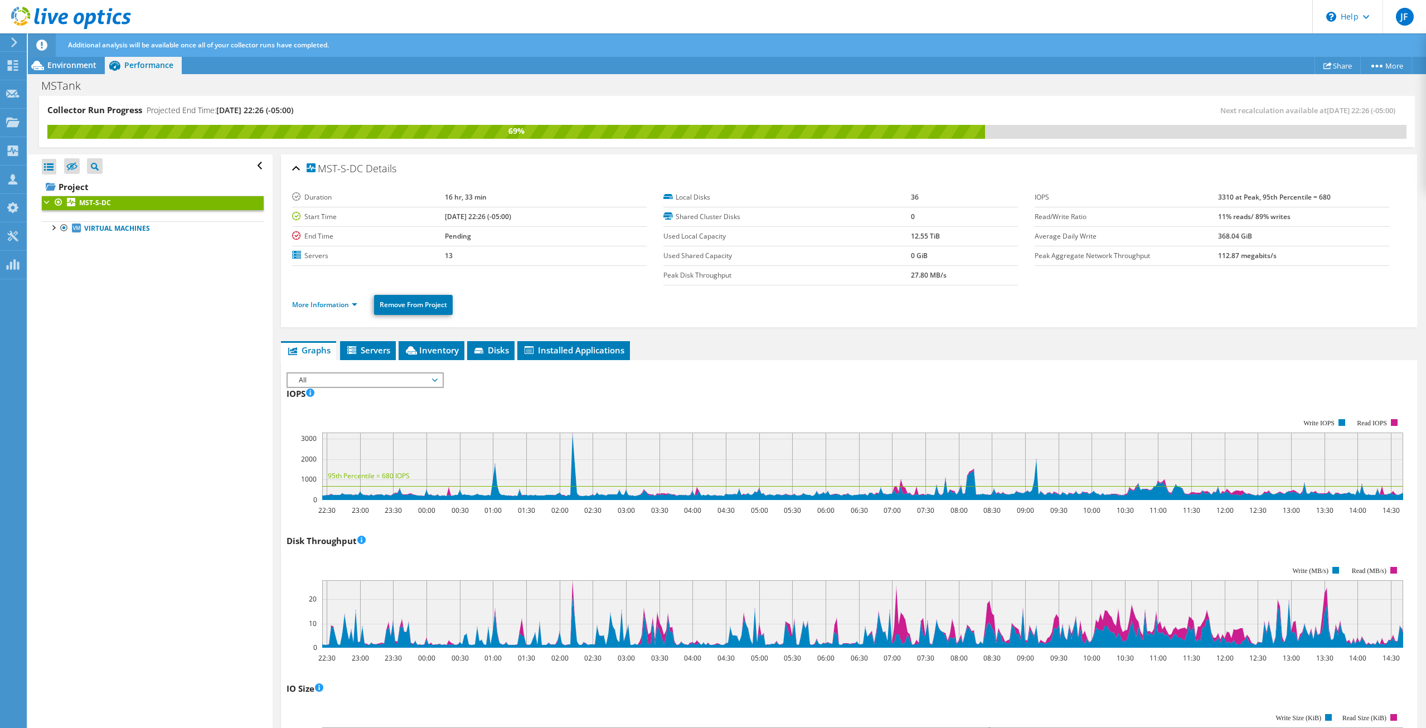
click at [1179, 301] on ul "More Information Remove From Project" at bounding box center [848, 303] width 1113 height 23
click at [1217, 313] on ul "More Information Remove From Project" at bounding box center [848, 303] width 1113 height 23
drag, startPoint x: 1015, startPoint y: 374, endPoint x: 1076, endPoint y: 356, distance: 63.6
click at [1015, 375] on div "IOPS Disk Throughput IO Size Latency Queue Depth CPU Percentage Memory Page Fau…" at bounding box center [848, 378] width 1125 height 12
click at [1149, 304] on ul "More Information Remove From Project" at bounding box center [848, 303] width 1113 height 23
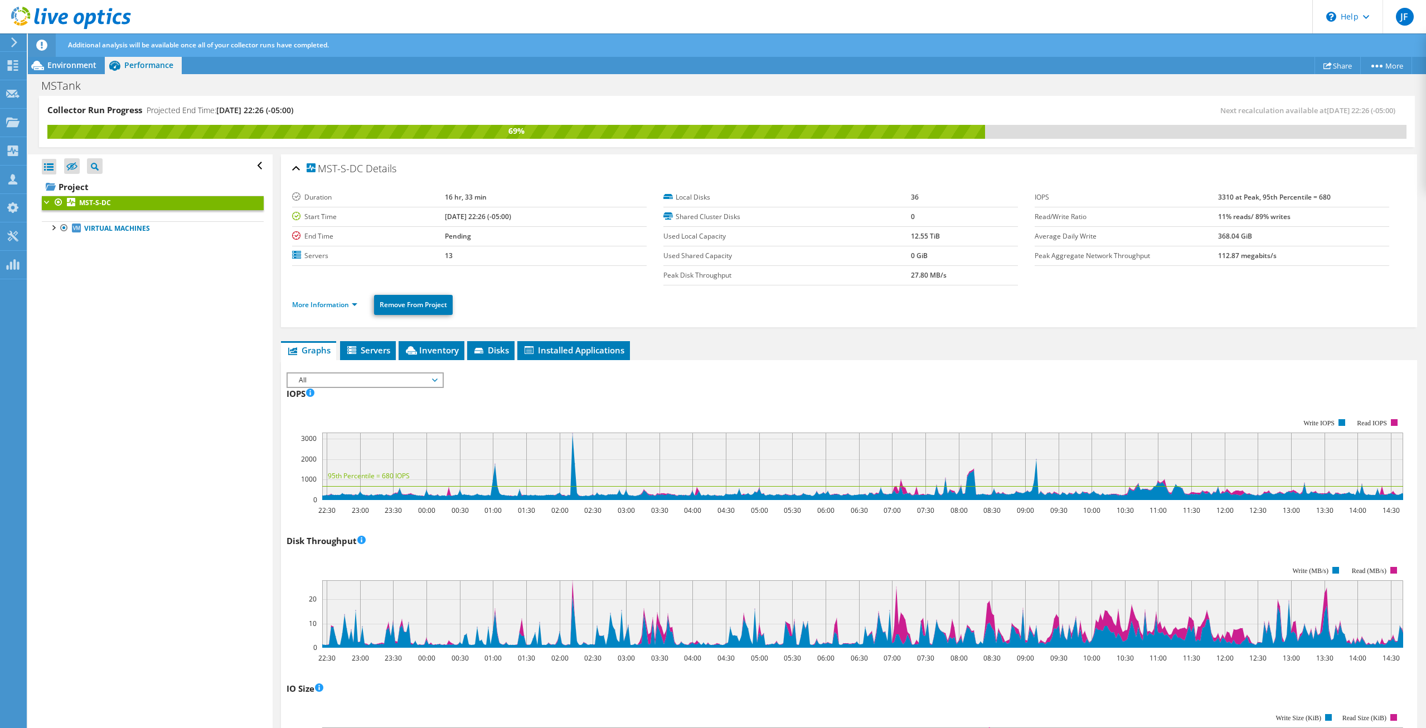
click at [867, 393] on div "IOPS 22:30 23:00 23:30 00:00 00:30 01:00 01:30 02:00 02:30 03:00 03:30 04:00 04…" at bounding box center [848, 450] width 1125 height 131
click at [860, 395] on div "IOPS 22:30 23:00 23:30 00:00 00:30 01:00 01:30 02:00 02:30 03:00 03:30 04:00 04…" at bounding box center [848, 450] width 1125 height 131
click at [824, 401] on div "IOPS 22:30 23:00 23:30 00:00 00:30 01:00 01:30 02:00 02:30 03:00 03:30 04:00 04…" at bounding box center [848, 450] width 1125 height 131
click at [763, 395] on div "IOPS 22:30 23:00 23:30 00:00 00:30 01:00 01:30 02:00 02:30 03:00 03:30 04:00 04…" at bounding box center [848, 450] width 1125 height 131
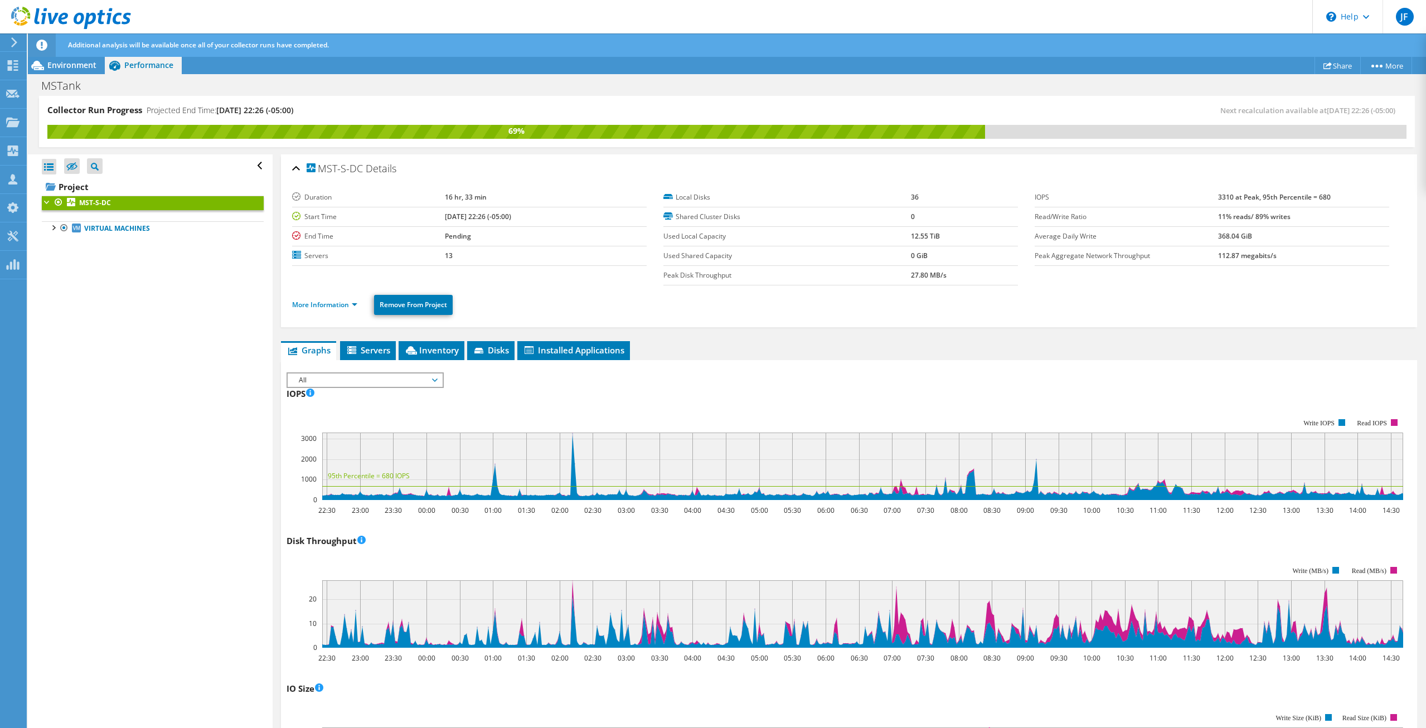
click at [680, 403] on rect at bounding box center [844, 458] width 1116 height 111
click at [658, 401] on div "IOPS 22:30 23:00 23:30 00:00 00:30 01:00 01:30 02:00 02:30 03:00 03:30 04:00 04…" at bounding box center [848, 450] width 1125 height 131
click at [726, 392] on div "IOPS 22:30 23:00 23:30 00:00 00:30 01:00 01:30 02:00 02:30 03:00 03:30 04:00 04…" at bounding box center [848, 450] width 1125 height 131
click at [846, 390] on div "IOPS 22:30 23:00 23:30 00:00 00:30 01:00 01:30 02:00 02:30 03:00 03:30 04:00 04…" at bounding box center [848, 450] width 1125 height 131
click at [942, 390] on div "IOPS 22:30 23:00 23:30 00:00 00:30 01:00 01:30 02:00 02:30 03:00 03:30 04:00 04…" at bounding box center [848, 450] width 1125 height 131
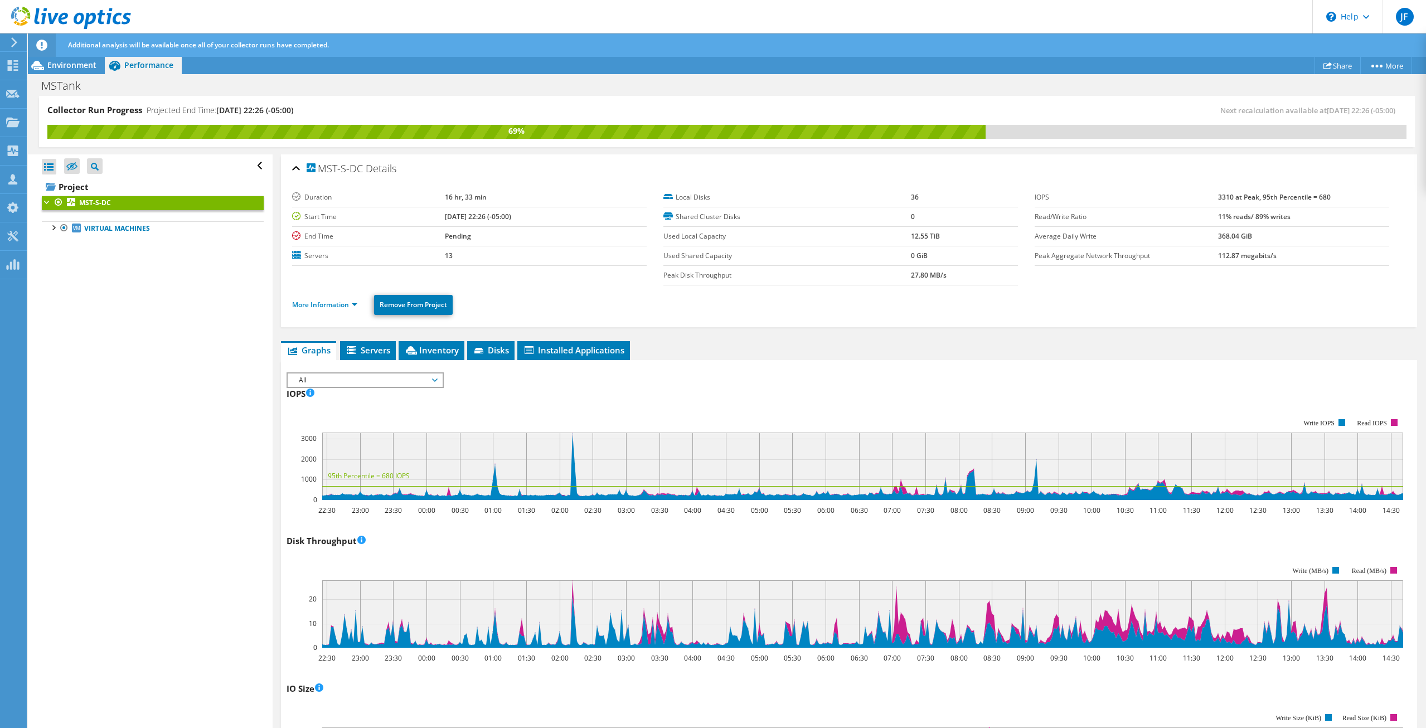
click at [857, 401] on div "IOPS 22:30 23:00 23:30 00:00 00:30 01:00 01:30 02:00 02:30 03:00 03:30 04:00 04…" at bounding box center [848, 450] width 1125 height 131
click at [856, 400] on div "IOPS 22:30 23:00 23:30 00:00 00:30 01:00 01:30 02:00 02:30 03:00 03:30 04:00 04…" at bounding box center [848, 450] width 1125 height 131
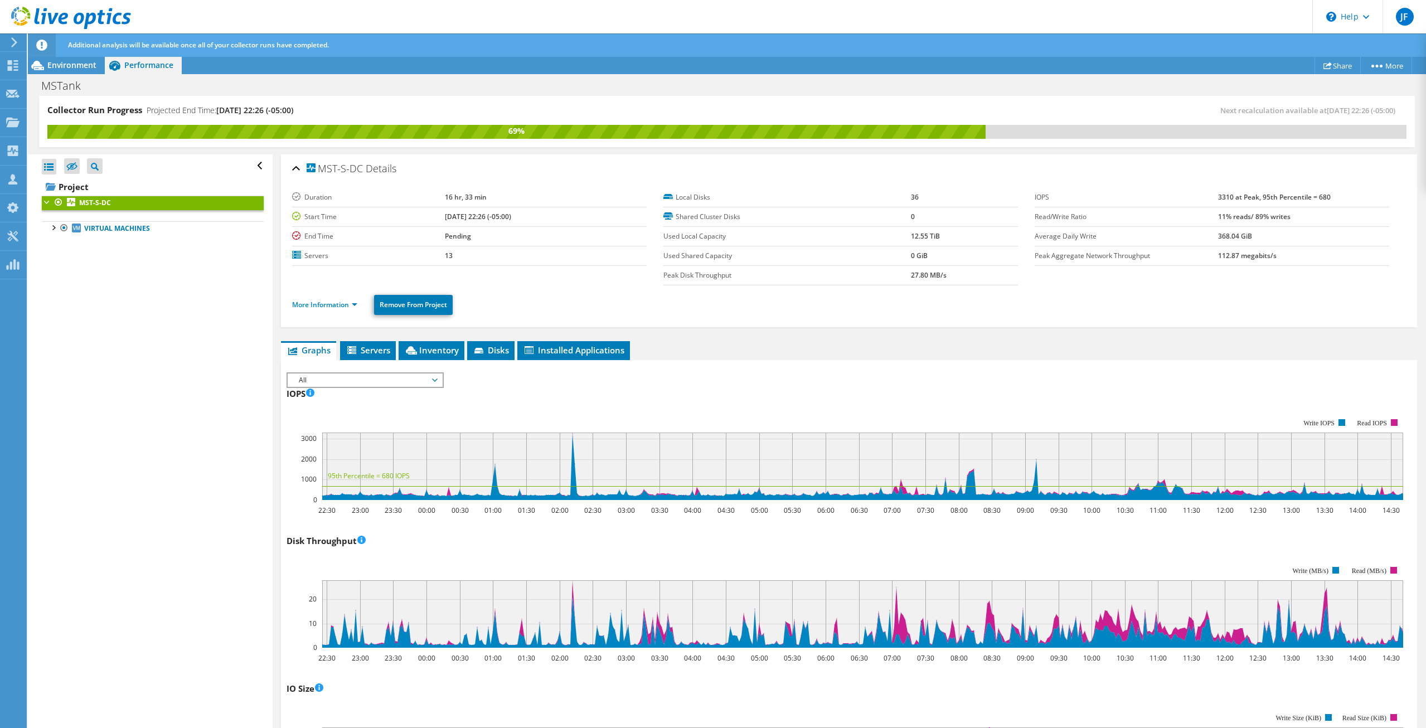
scroll to position [114, 0]
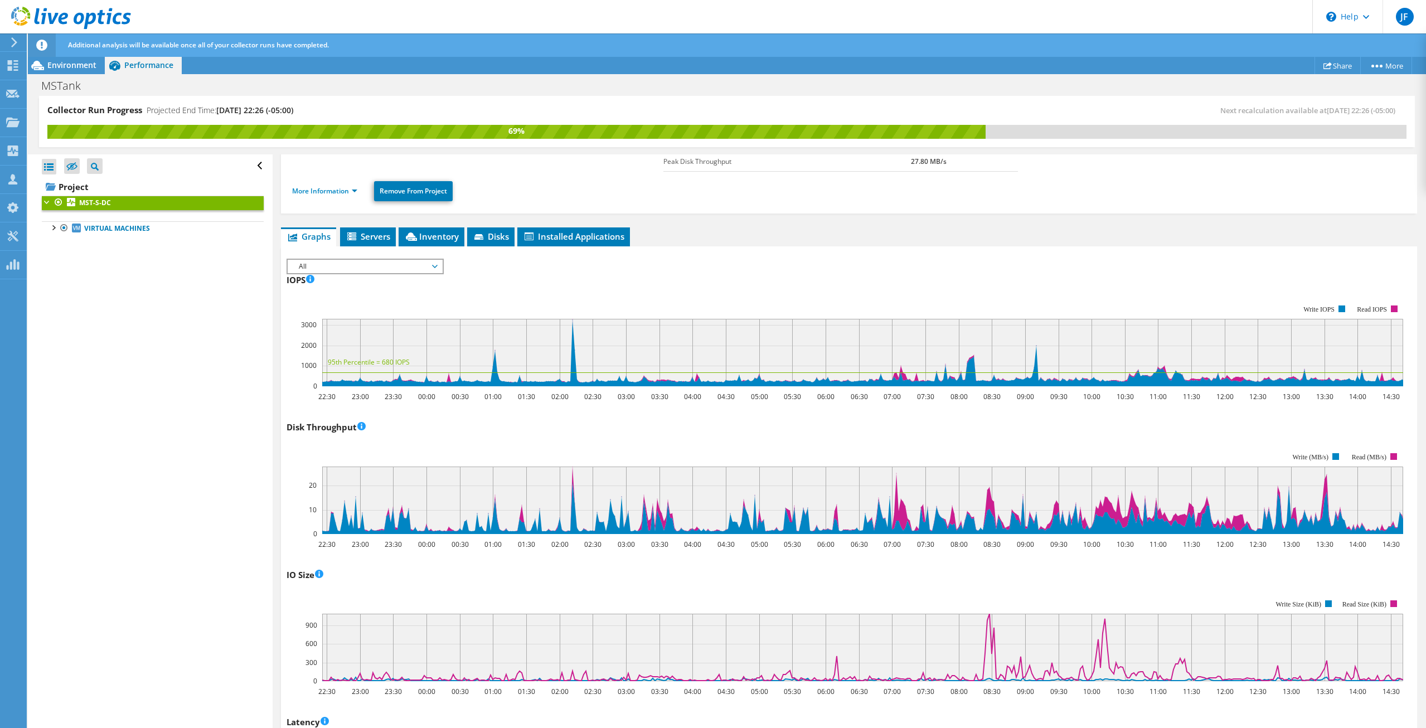
click at [799, 421] on div "Disk Throughput 22:30 23:00 23:30 00:00 00:30 01:00 01:30 02:00 02:30 03:00 03:…" at bounding box center [848, 483] width 1125 height 131
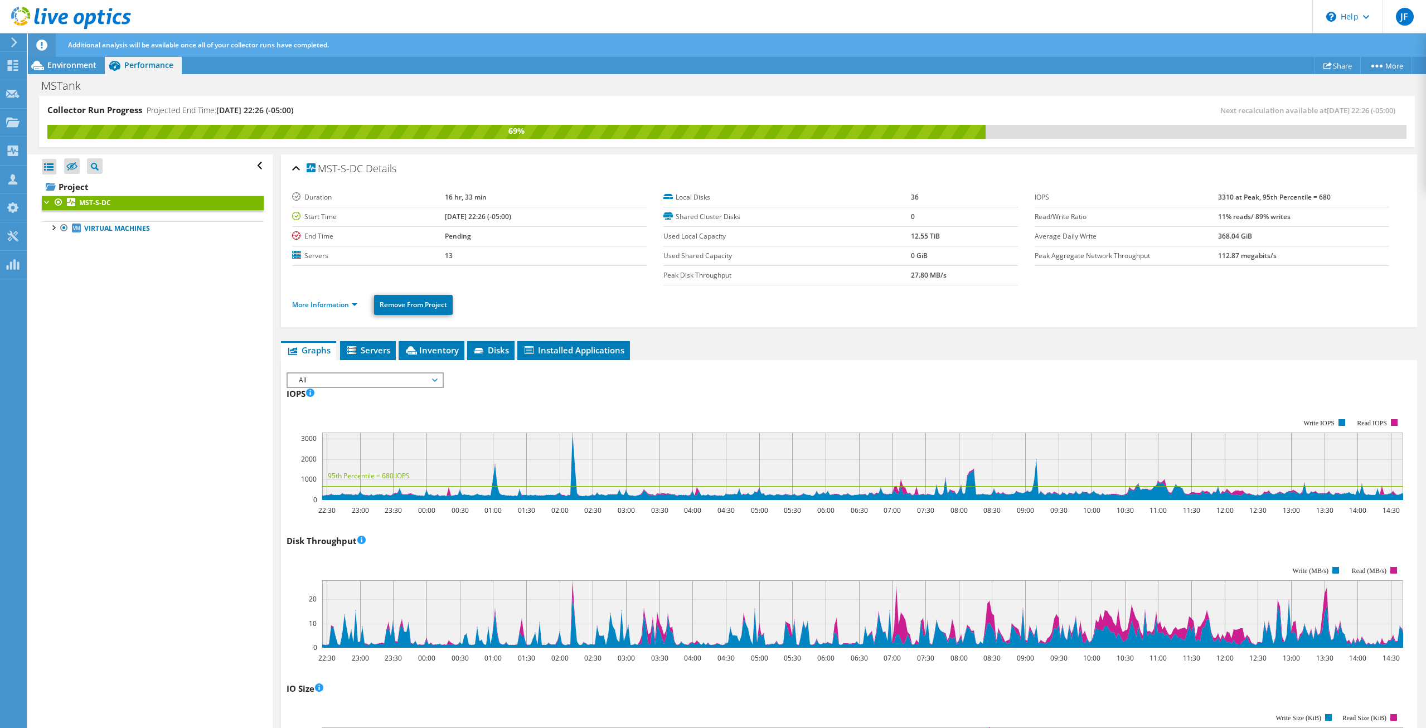
click at [858, 406] on rect at bounding box center [844, 458] width 1116 height 111
drag, startPoint x: 857, startPoint y: 406, endPoint x: 834, endPoint y: 402, distance: 22.5
click at [856, 406] on rect at bounding box center [844, 458] width 1116 height 111
click at [830, 402] on div "IOPS 22:30 23:00 23:30 00:00 00:30 01:00 01:30 02:00 02:30 03:00 03:30 04:00 04…" at bounding box center [848, 450] width 1125 height 131
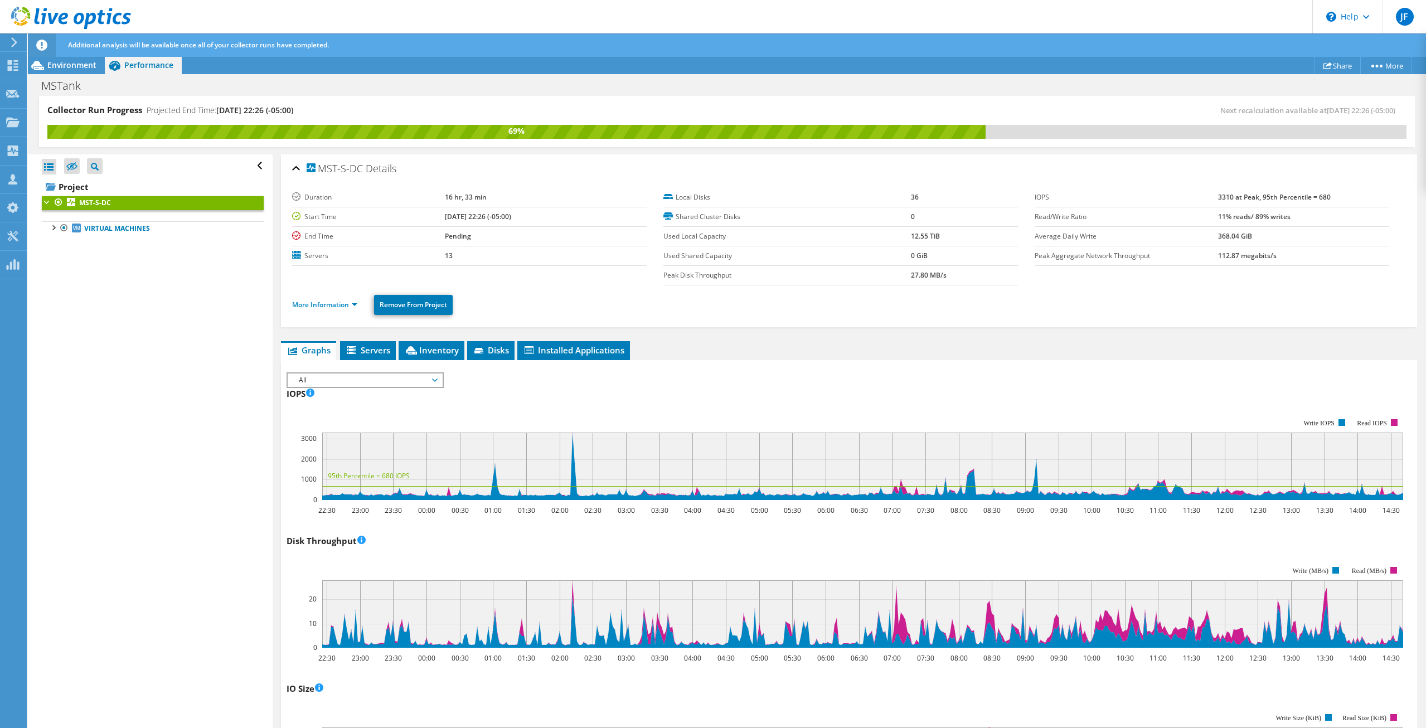
click at [830, 402] on div "IOPS 22:30 23:00 23:30 00:00 00:30 01:00 01:30 02:00 02:30 03:00 03:30 04:00 04…" at bounding box center [848, 450] width 1125 height 131
click at [795, 392] on div "IOPS 22:30 23:00 23:30 00:00 00:30 01:00 01:30 02:00 02:30 03:00 03:30 04:00 04…" at bounding box center [848, 450] width 1125 height 131
click at [787, 406] on rect at bounding box center [844, 458] width 1116 height 111
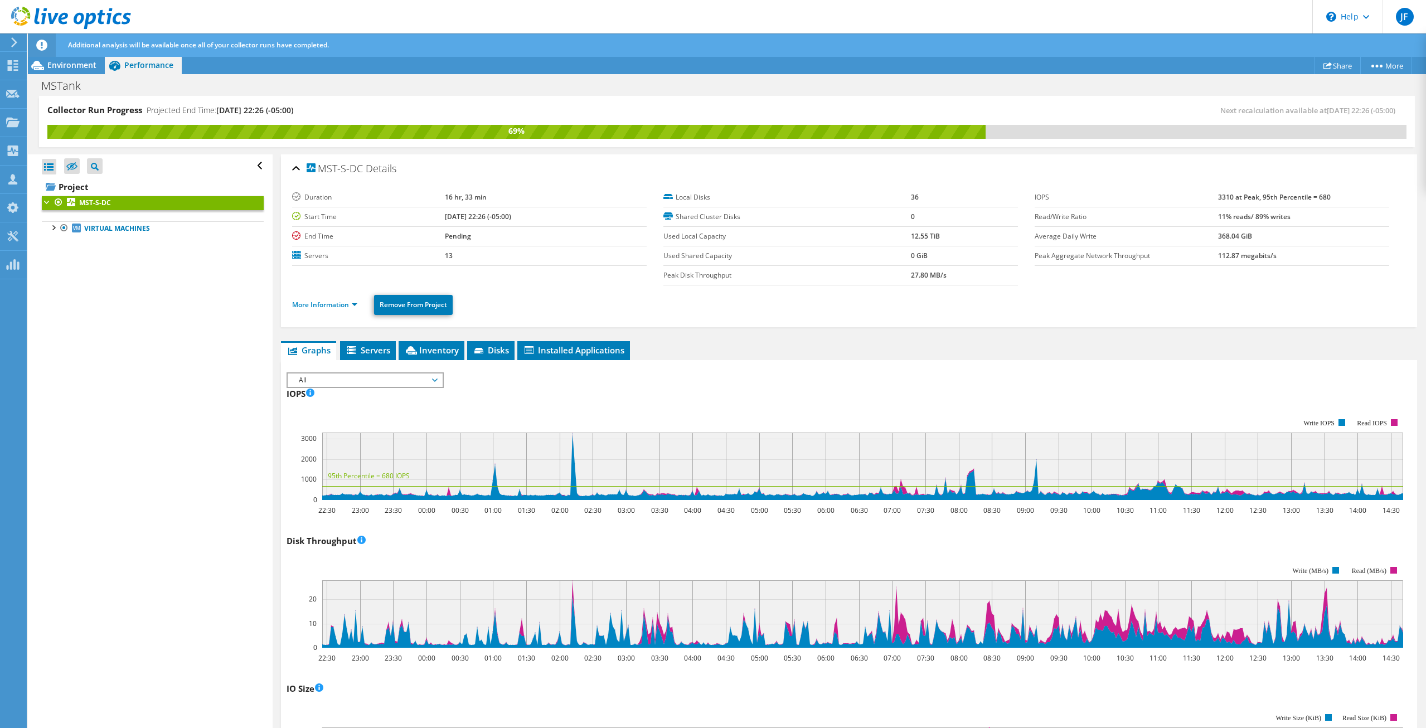
click at [770, 408] on rect at bounding box center [844, 458] width 1116 height 111
click at [776, 411] on rect at bounding box center [844, 458] width 1116 height 111
click at [781, 410] on rect at bounding box center [844, 458] width 1116 height 111
click at [784, 407] on rect at bounding box center [844, 458] width 1116 height 111
click at [806, 400] on div "IOPS 22:30 23:00 23:30 00:00 00:30 01:00 01:30 02:00 02:30 03:00 03:30 04:00 04…" at bounding box center [848, 450] width 1125 height 131
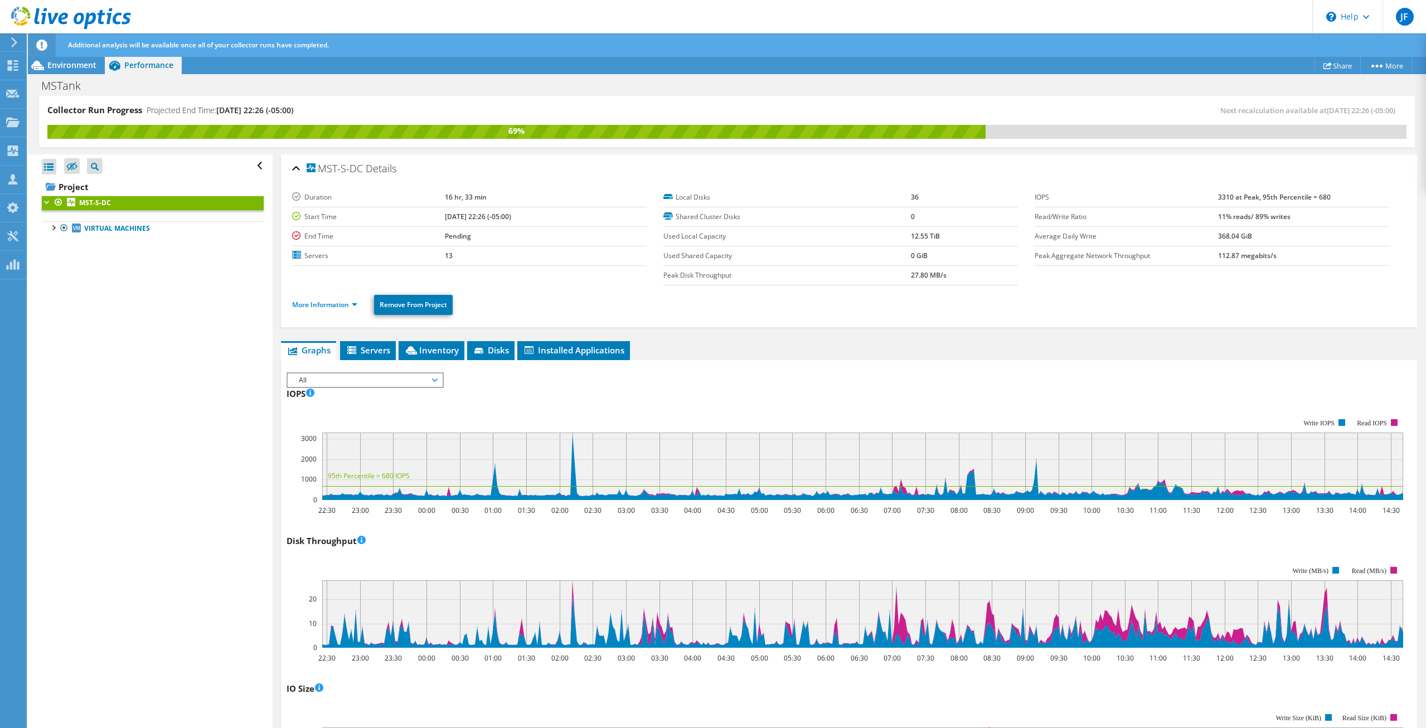
click at [807, 402] on div "IOPS 22:30 23:00 23:30 00:00 00:30 01:00 01:30 02:00 02:30 03:00 03:30 04:00 04…" at bounding box center [848, 450] width 1125 height 131
click at [811, 402] on div "IOPS 22:30 23:00 23:30 00:00 00:30 01:00 01:30 02:00 02:30 03:00 03:30 04:00 04…" at bounding box center [848, 450] width 1125 height 131
click at [809, 402] on div "IOPS 22:30 23:00 23:30 00:00 00:30 01:00 01:30 02:00 02:30 03:00 03:30 04:00 04…" at bounding box center [848, 450] width 1125 height 131
click at [805, 401] on div "IOPS 22:30 23:00 23:30 00:00 00:30 01:00 01:30 02:00 02:30 03:00 03:30 04:00 04…" at bounding box center [848, 450] width 1125 height 131
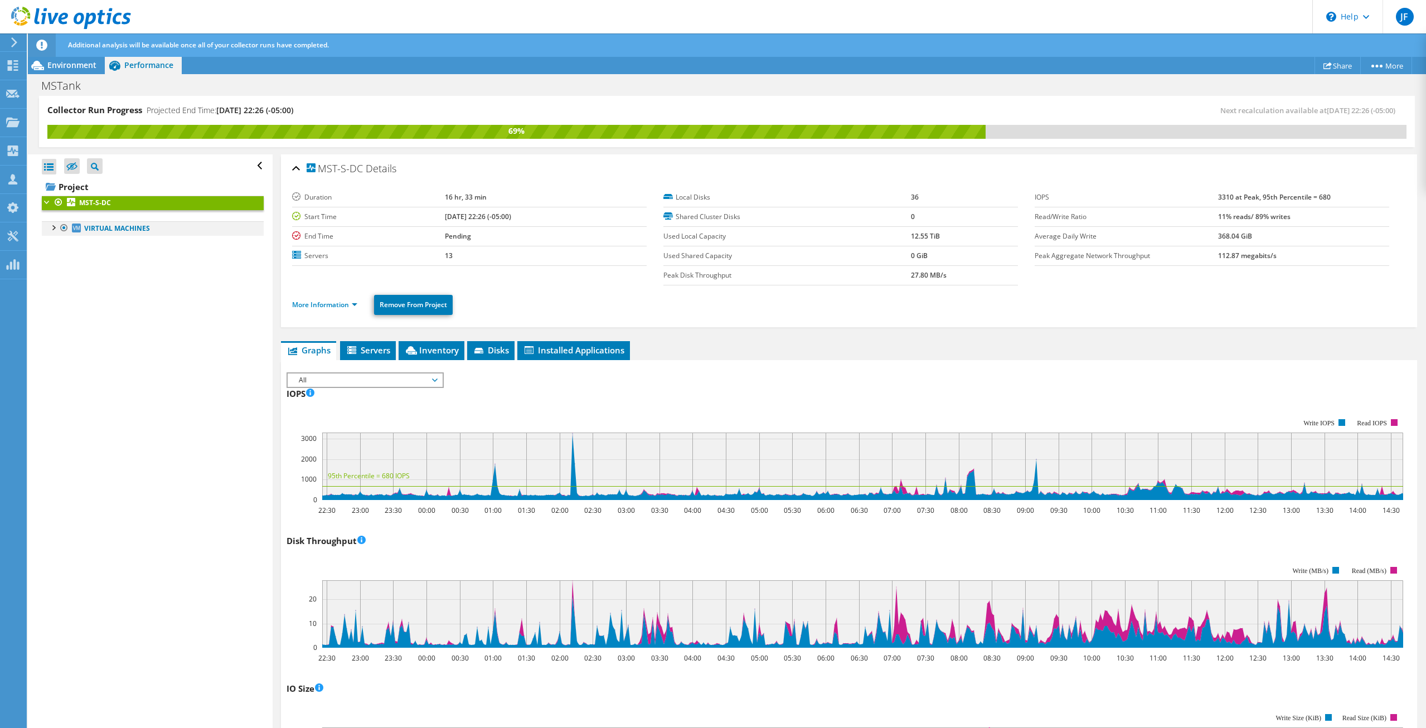
drag, startPoint x: 51, startPoint y: 228, endPoint x: 60, endPoint y: 233, distance: 10.7
click at [51, 228] on div at bounding box center [52, 226] width 11 height 11
click at [885, 395] on div "IOPS 22:30 23:00 23:30 00:00 00:30 01:00 01:30 02:00 02:30 03:00 03:30 04:00 04…" at bounding box center [848, 450] width 1125 height 131
click at [856, 396] on div "IOPS 22:30 23:00 23:30 00:00 00:30 01:00 01:30 02:00 02:30 03:00 03:30 04:00 04…" at bounding box center [848, 450] width 1125 height 131
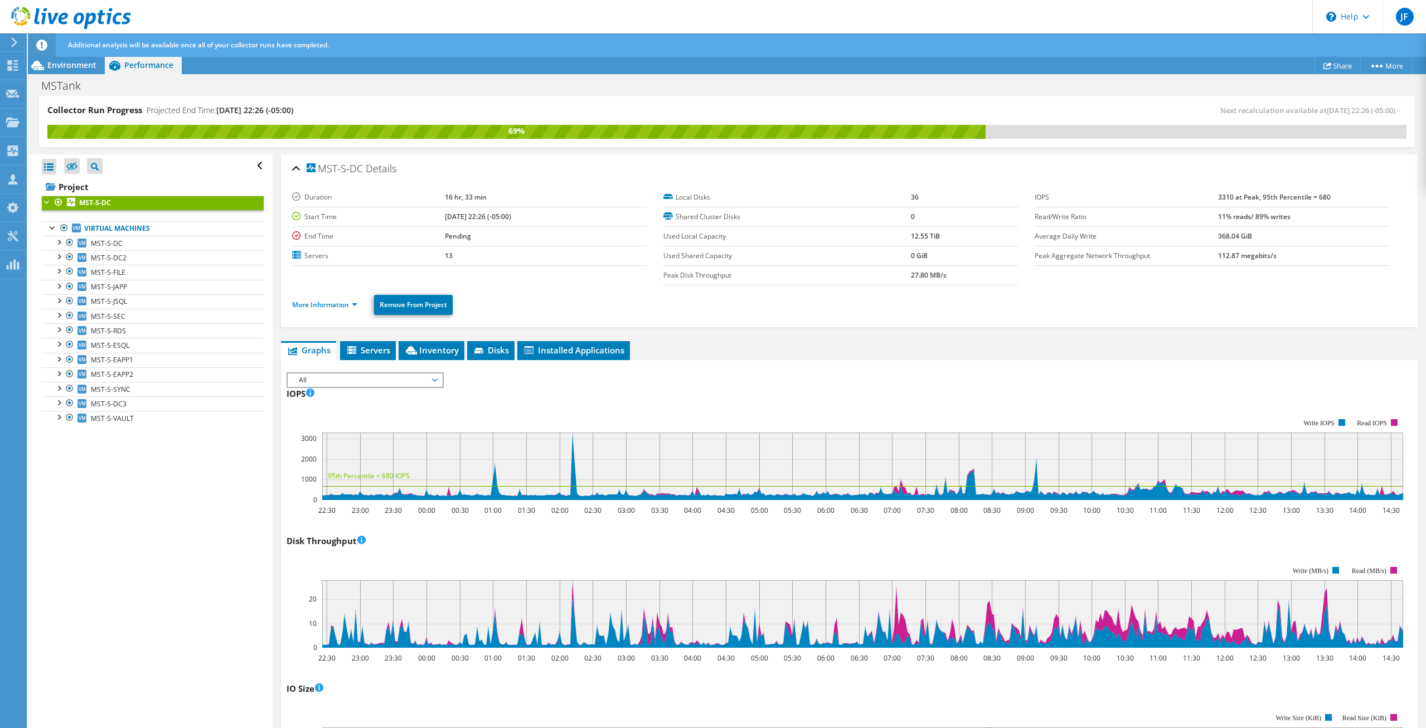
drag, startPoint x: 844, startPoint y: 397, endPoint x: 823, endPoint y: 399, distance: 21.2
click at [844, 397] on div "IOPS 22:30 23:00 23:30 00:00 00:30 01:00 01:30 02:00 02:30 03:00 03:30 04:00 04…" at bounding box center [848, 450] width 1125 height 131
click at [820, 400] on div "IOPS 22:30 23:00 23:30 00:00 00:30 01:00 01:30 02:00 02:30 03:00 03:30 04:00 04…" at bounding box center [848, 450] width 1125 height 131
click at [839, 397] on div "IOPS 22:30 23:00 23:30 00:00 00:30 01:00 01:30 02:00 02:30 03:00 03:30 04:00 04…" at bounding box center [848, 450] width 1125 height 131
click at [814, 395] on div "IOPS 22:30 23:00 23:30 00:00 00:30 01:00 01:30 02:00 02:30 03:00 03:30 04:00 04…" at bounding box center [848, 450] width 1125 height 131
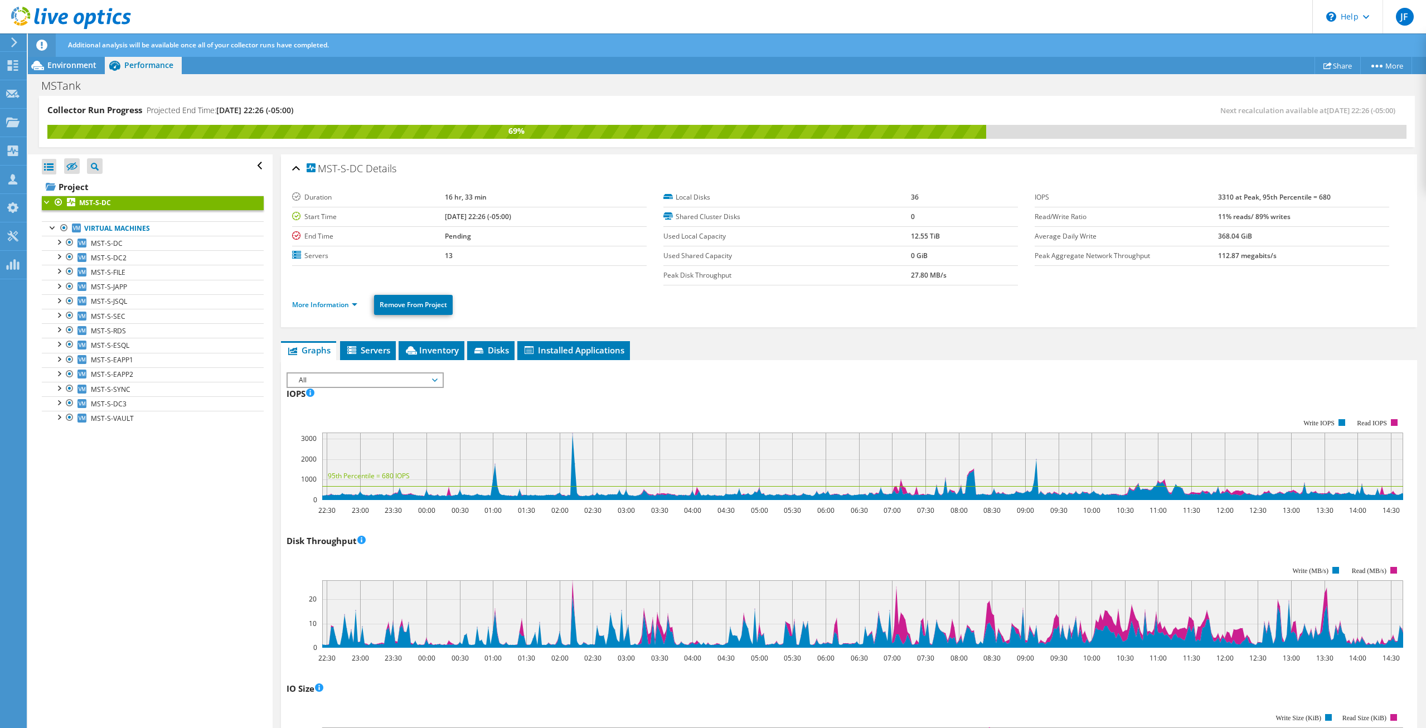
click at [747, 399] on div "IOPS 22:30 23:00 23:30 00:00 00:30 01:00 01:30 02:00 02:30 03:00 03:30 04:00 04…" at bounding box center [848, 450] width 1125 height 131
click at [716, 396] on div "IOPS 22:30 23:00 23:30 00:00 00:30 01:00 01:30 02:00 02:30 03:00 03:30 04:00 04…" at bounding box center [848, 450] width 1125 height 131
click at [684, 396] on div "IOPS 22:30 23:00 23:30 00:00 00:30 01:00 01:30 02:00 02:30 03:00 03:30 04:00 04…" at bounding box center [848, 450] width 1125 height 131
click at [679, 396] on div "IOPS 22:30 23:00 23:30 00:00 00:30 01:00 01:30 02:00 02:30 03:00 03:30 04:00 04…" at bounding box center [848, 450] width 1125 height 131
click at [681, 402] on div "IOPS 22:30 23:00 23:30 00:00 00:30 01:00 01:30 02:00 02:30 03:00 03:30 04:00 04…" at bounding box center [848, 450] width 1125 height 131
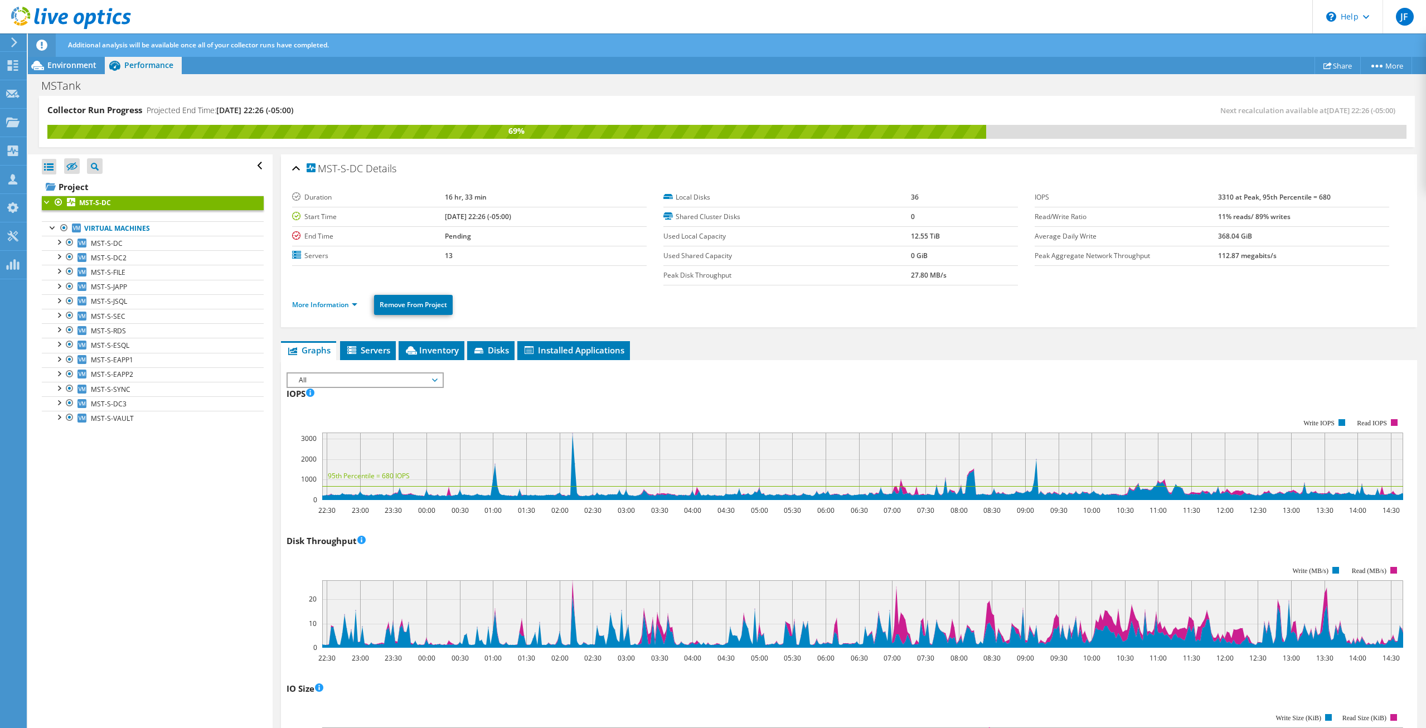
click at [673, 396] on div "IOPS 22:30 23:00 23:30 00:00 00:30 01:00 01:30 02:00 02:30 03:00 03:30 04:00 04…" at bounding box center [848, 450] width 1125 height 131
drag, startPoint x: 681, startPoint y: 382, endPoint x: 686, endPoint y: 387, distance: 6.7
click at [715, 389] on div "IOPS 22:30 23:00 23:30 00:00 00:30 01:00 01:30 02:00 02:30 03:00 03:30 04:00 04…" at bounding box center [848, 450] width 1125 height 131
click at [713, 389] on div "IOPS 22:30 23:00 23:30 00:00 00:30 01:00 01:30 02:00 02:30 03:00 03:30 04:00 04…" at bounding box center [848, 450] width 1125 height 131
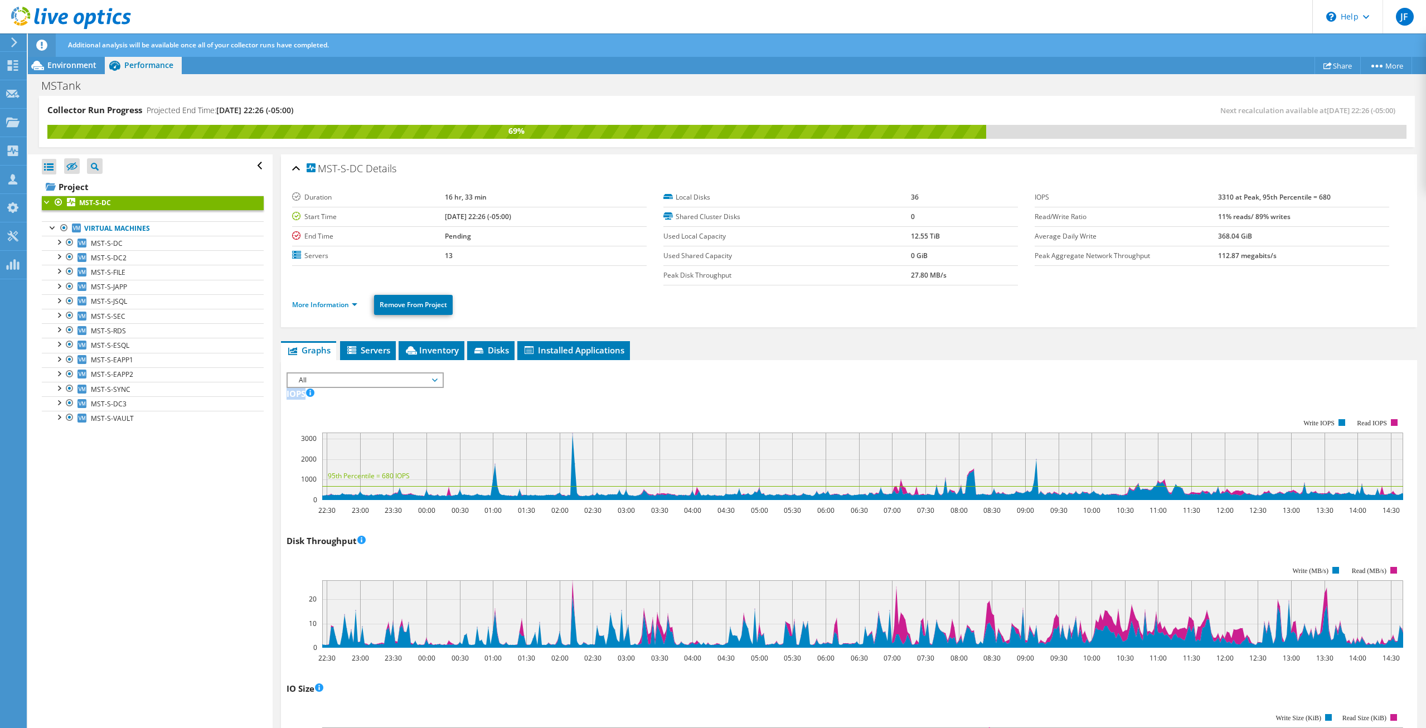
click at [757, 402] on div "IOPS 22:30 23:00 23:30 00:00 00:30 01:00 01:30 02:00 02:30 03:00 03:30 04:00 04…" at bounding box center [848, 450] width 1125 height 131
click at [758, 402] on div "IOPS 22:30 23:00 23:30 00:00 00:30 01:00 01:30 02:00 02:30 03:00 03:30 04:00 04…" at bounding box center [848, 450] width 1125 height 131
